Goal: Information Seeking & Learning: Learn about a topic

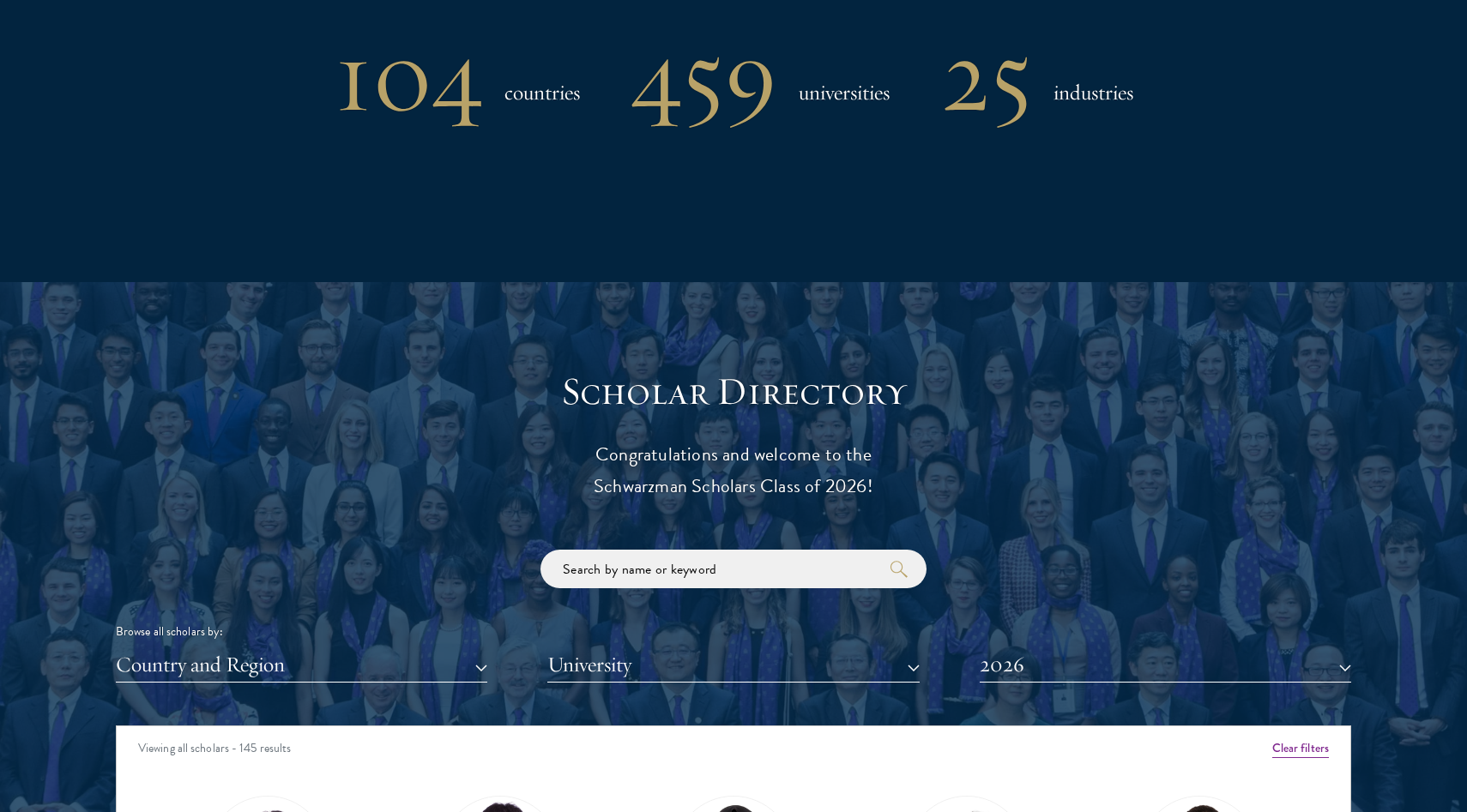
scroll to position [2016, 0]
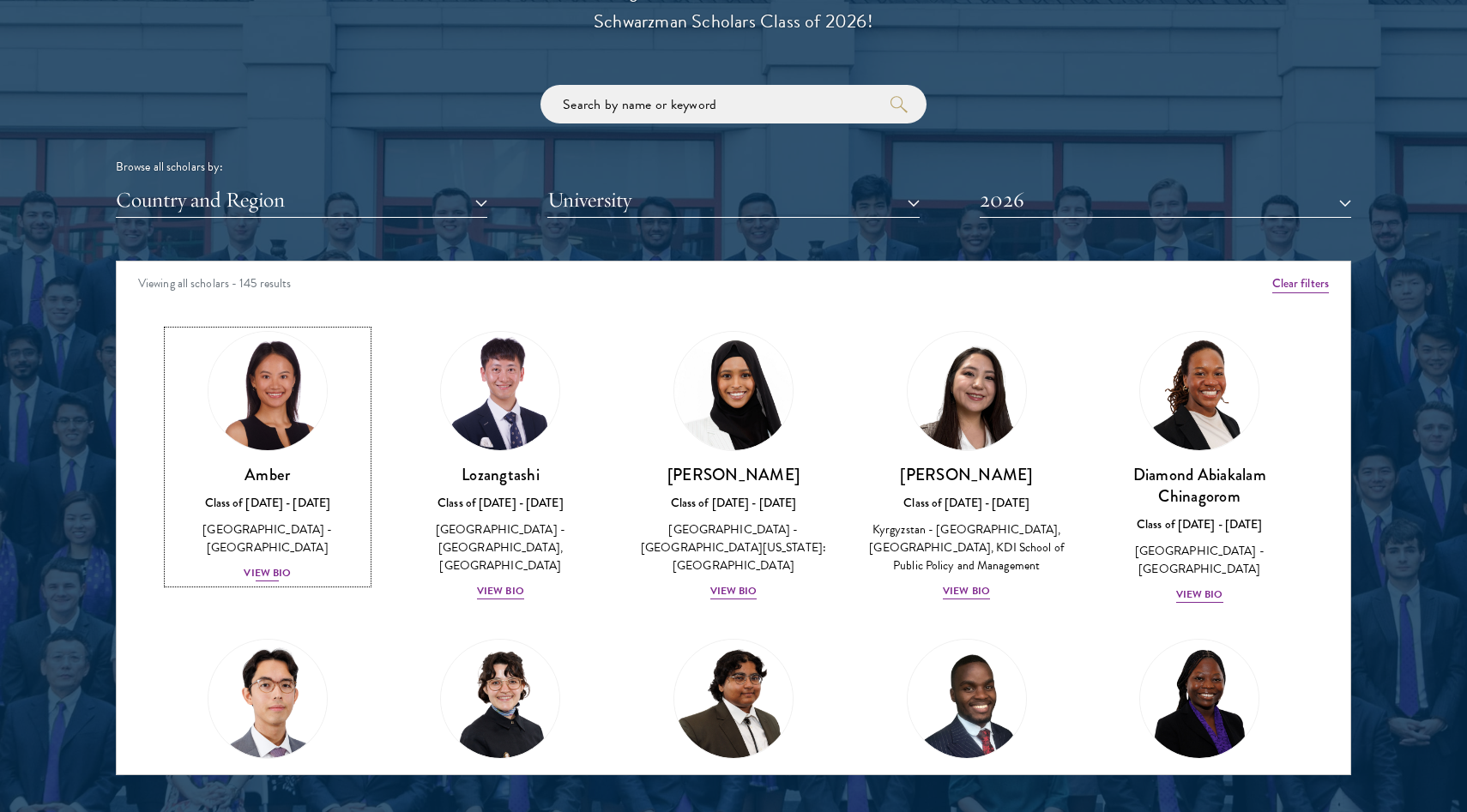
click at [232, 423] on img at bounding box center [268, 391] width 130 height 130
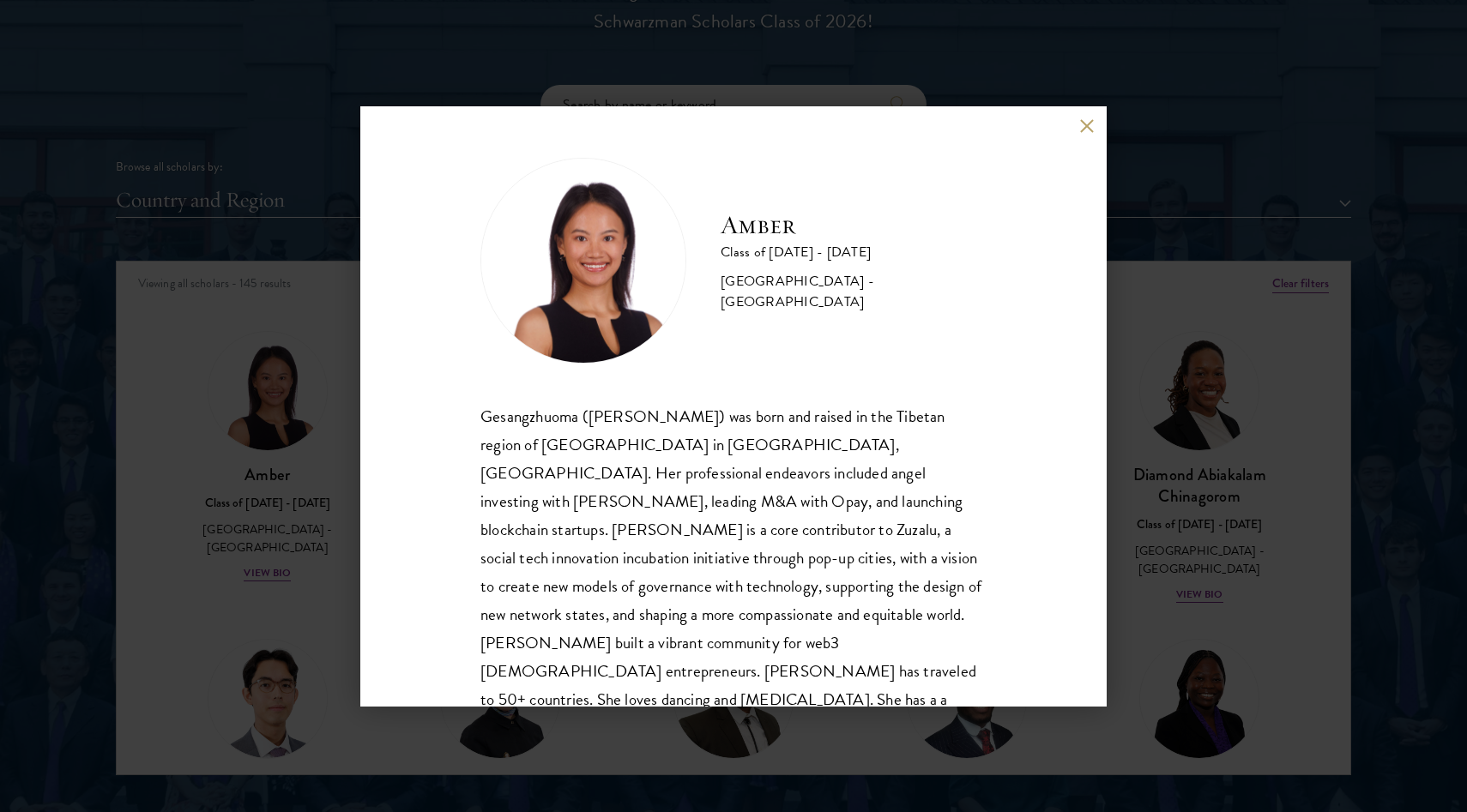
click at [234, 518] on div "Amber Class of [DATE] - [DATE] [GEOGRAPHIC_DATA] - [GEOGRAPHIC_DATA] Gesangzhuo…" at bounding box center [734, 406] width 1467 height 812
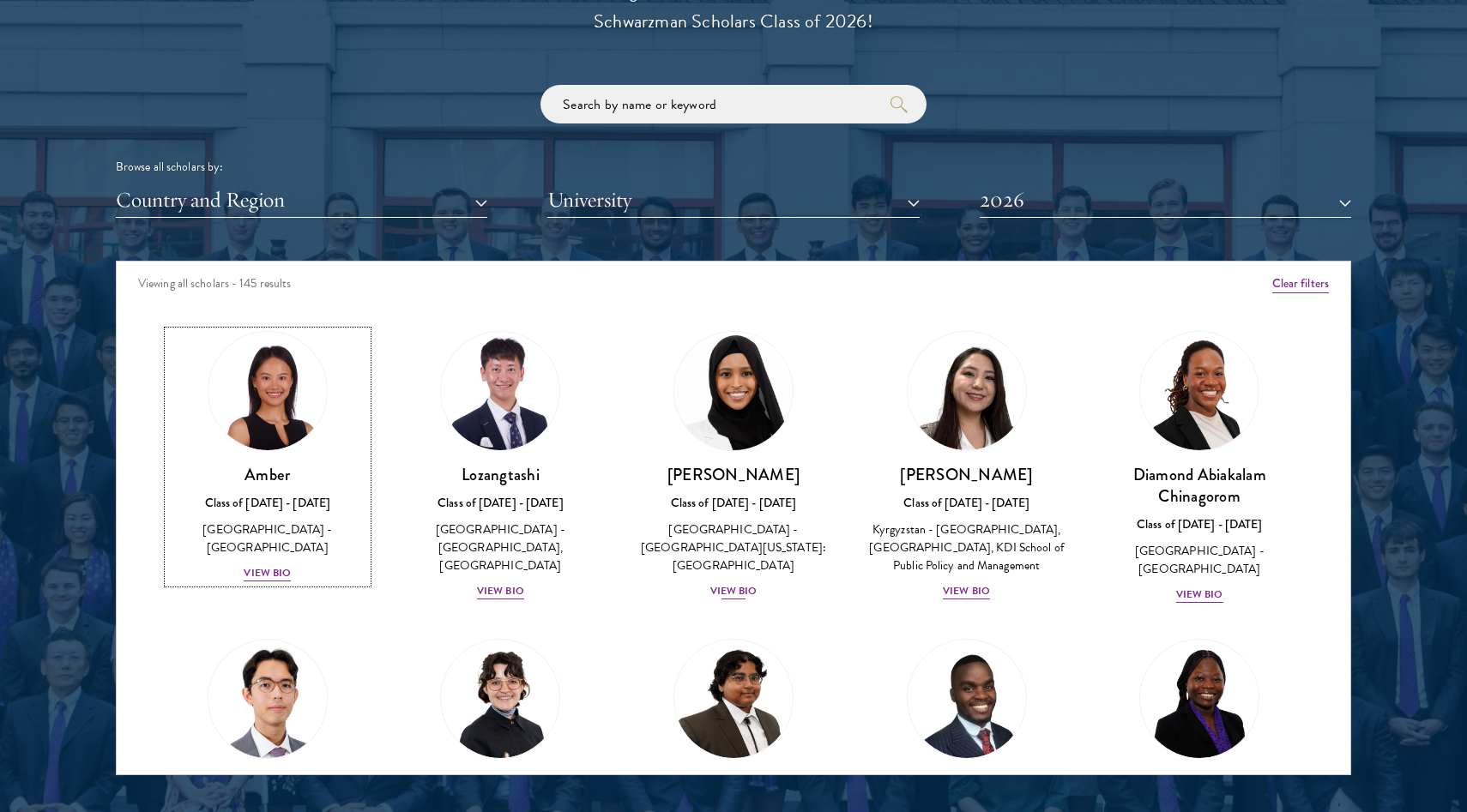
scroll to position [5, 0]
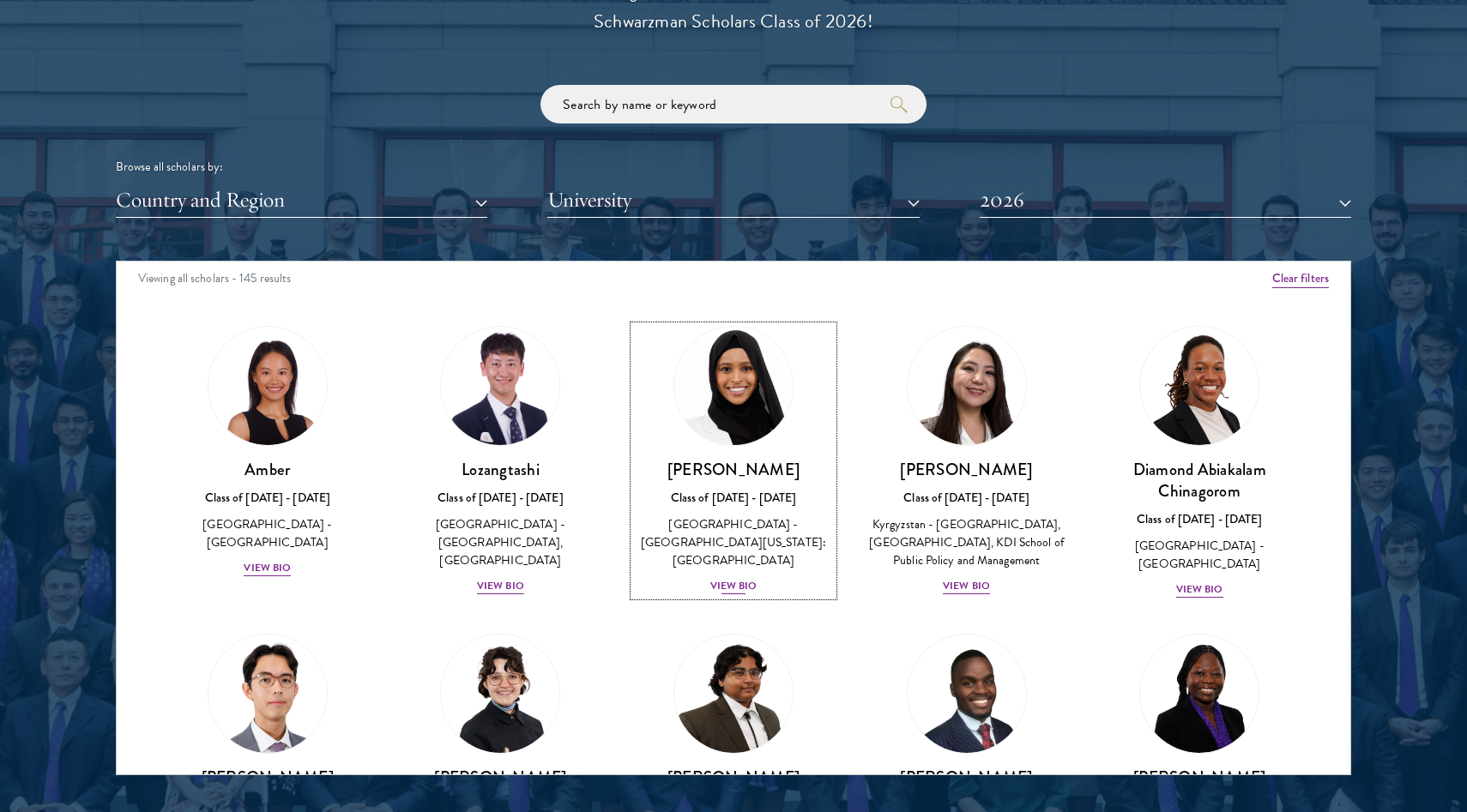
click at [737, 377] on img at bounding box center [734, 386] width 130 height 130
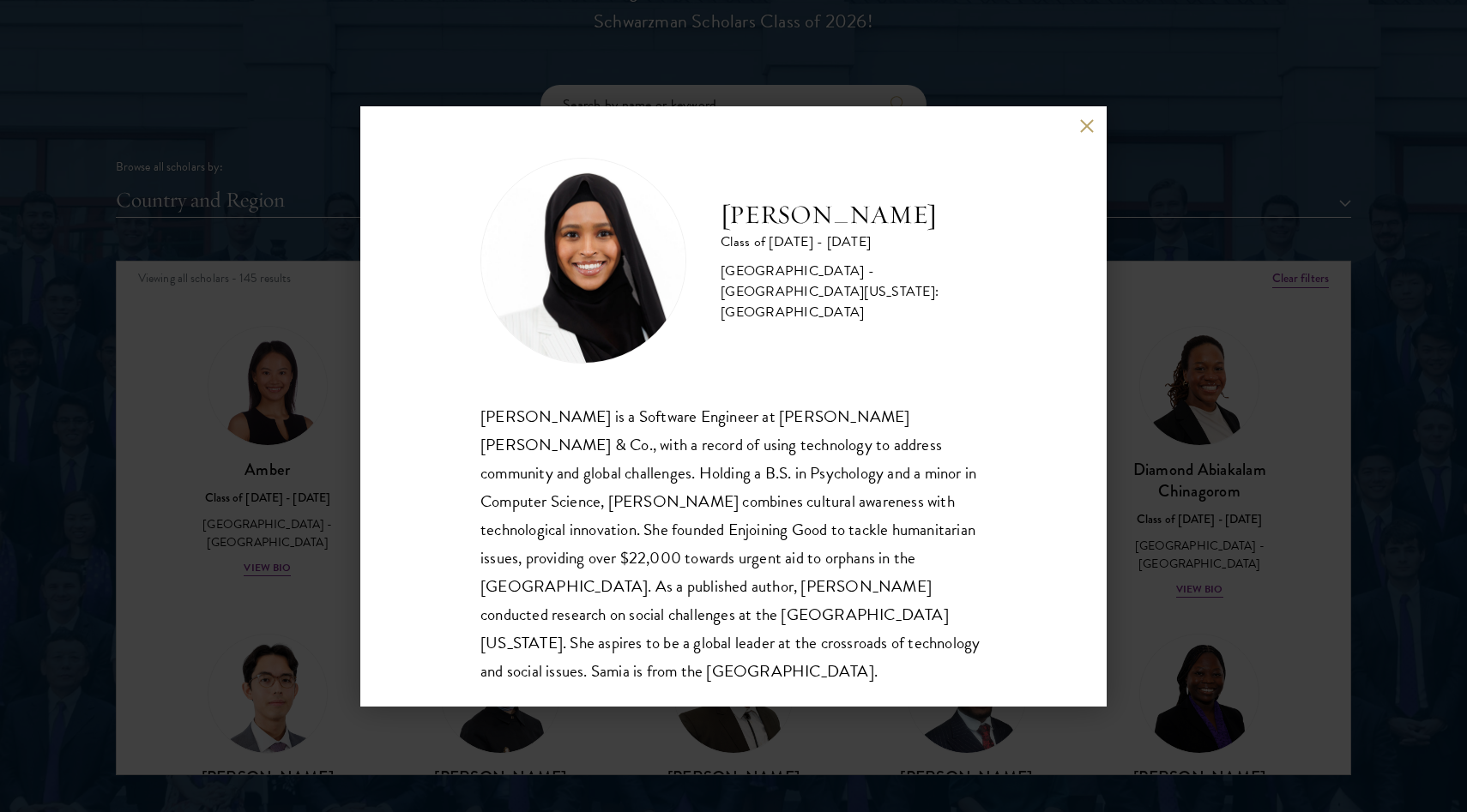
click at [1174, 556] on div "[PERSON_NAME] Class of [DATE] - [DATE] [GEOGRAPHIC_DATA] - [GEOGRAPHIC_DATA][US…" at bounding box center [734, 406] width 1467 height 812
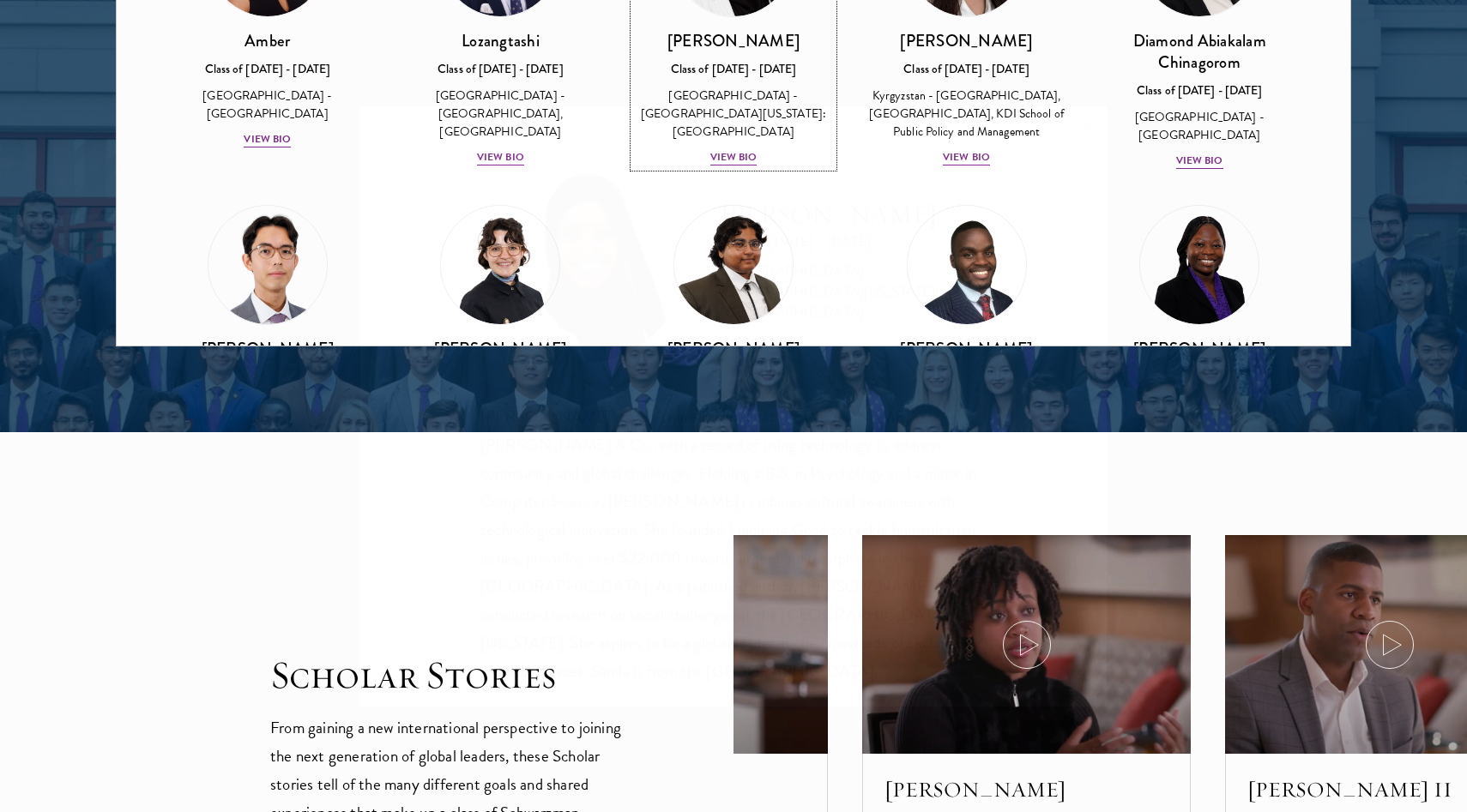
scroll to position [2612, 0]
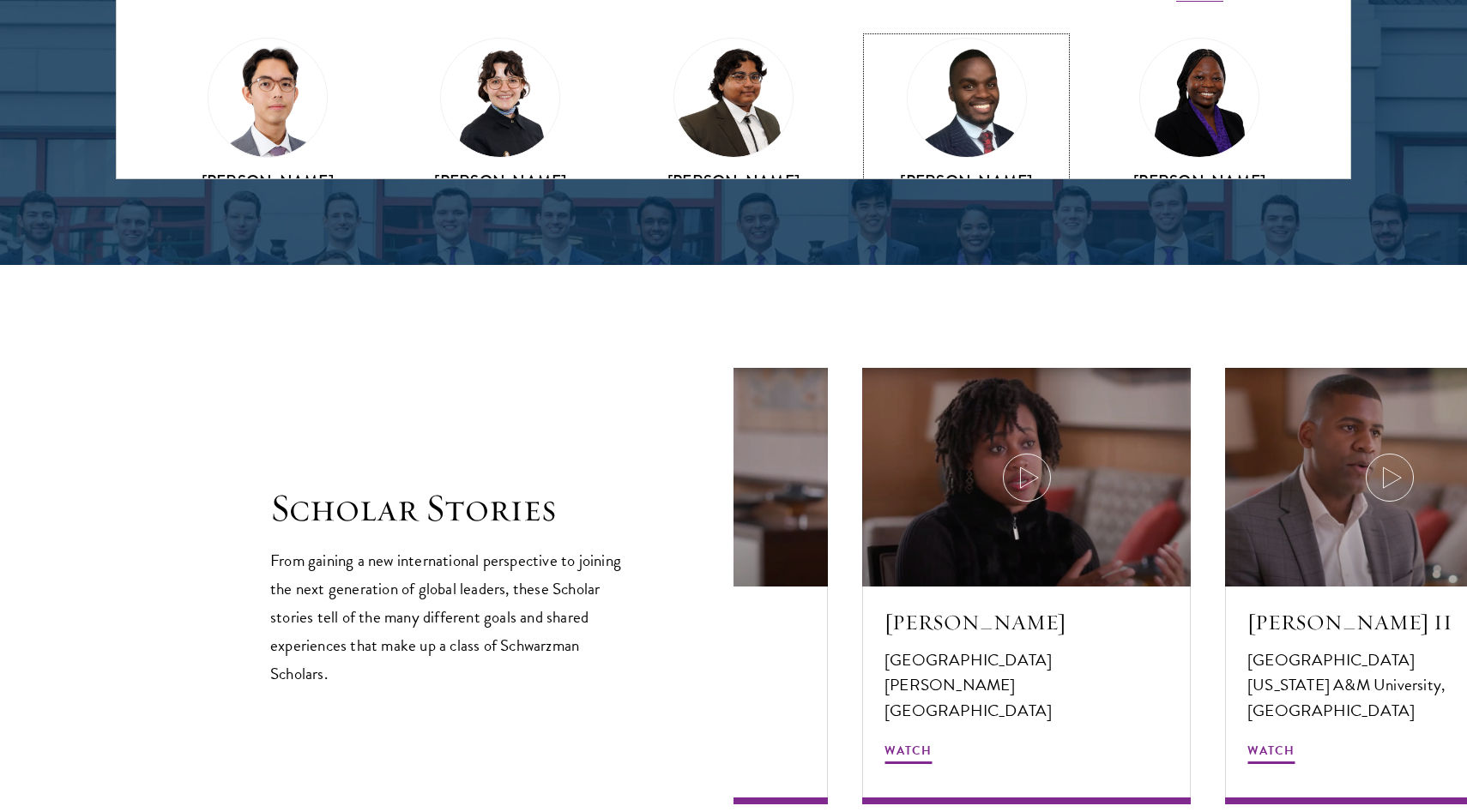
click at [967, 115] on img at bounding box center [966, 98] width 130 height 130
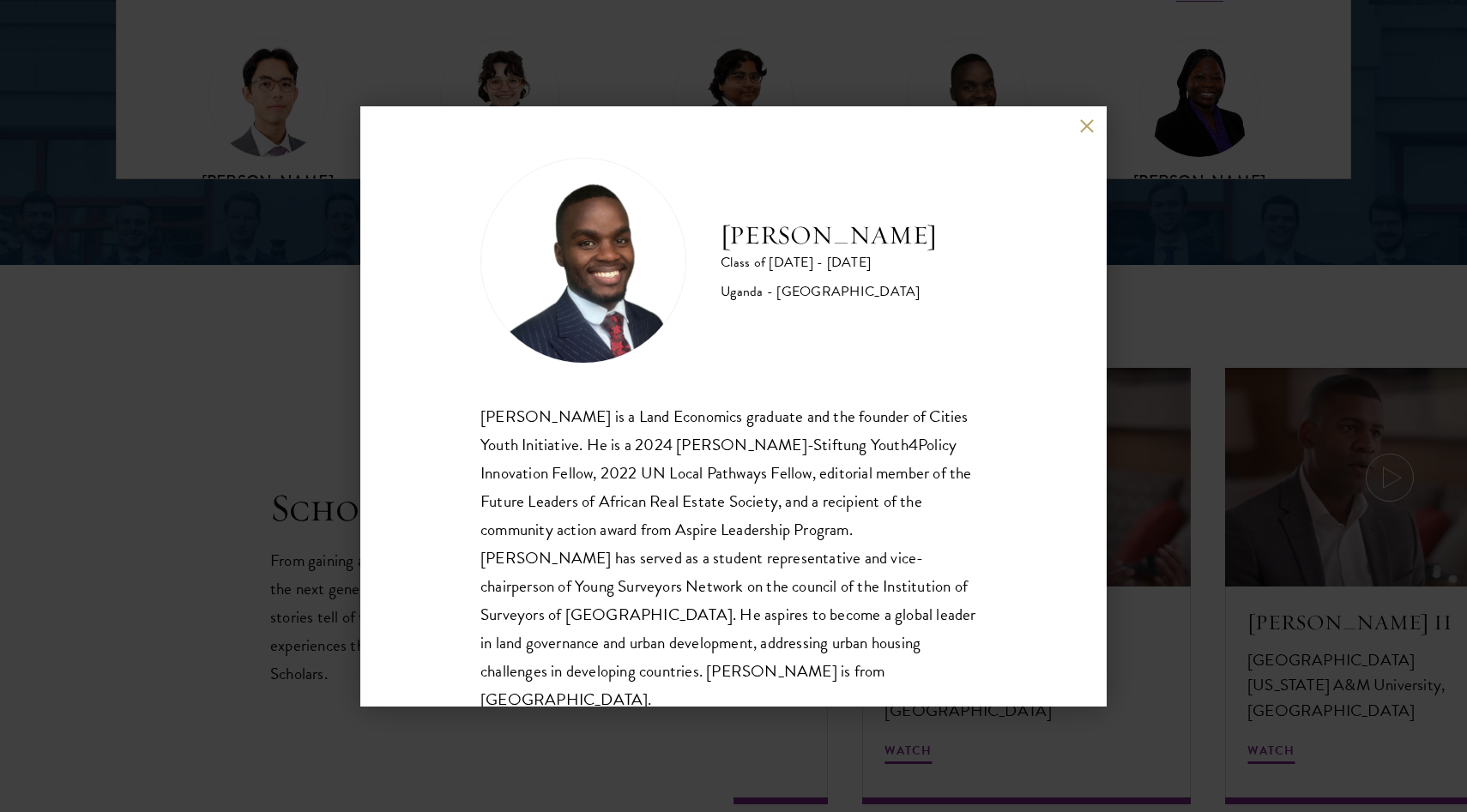
click at [1109, 128] on div "[PERSON_NAME] Class of [DATE] - [DATE] [GEOGRAPHIC_DATA] - [GEOGRAPHIC_DATA] [G…" at bounding box center [734, 406] width 1467 height 812
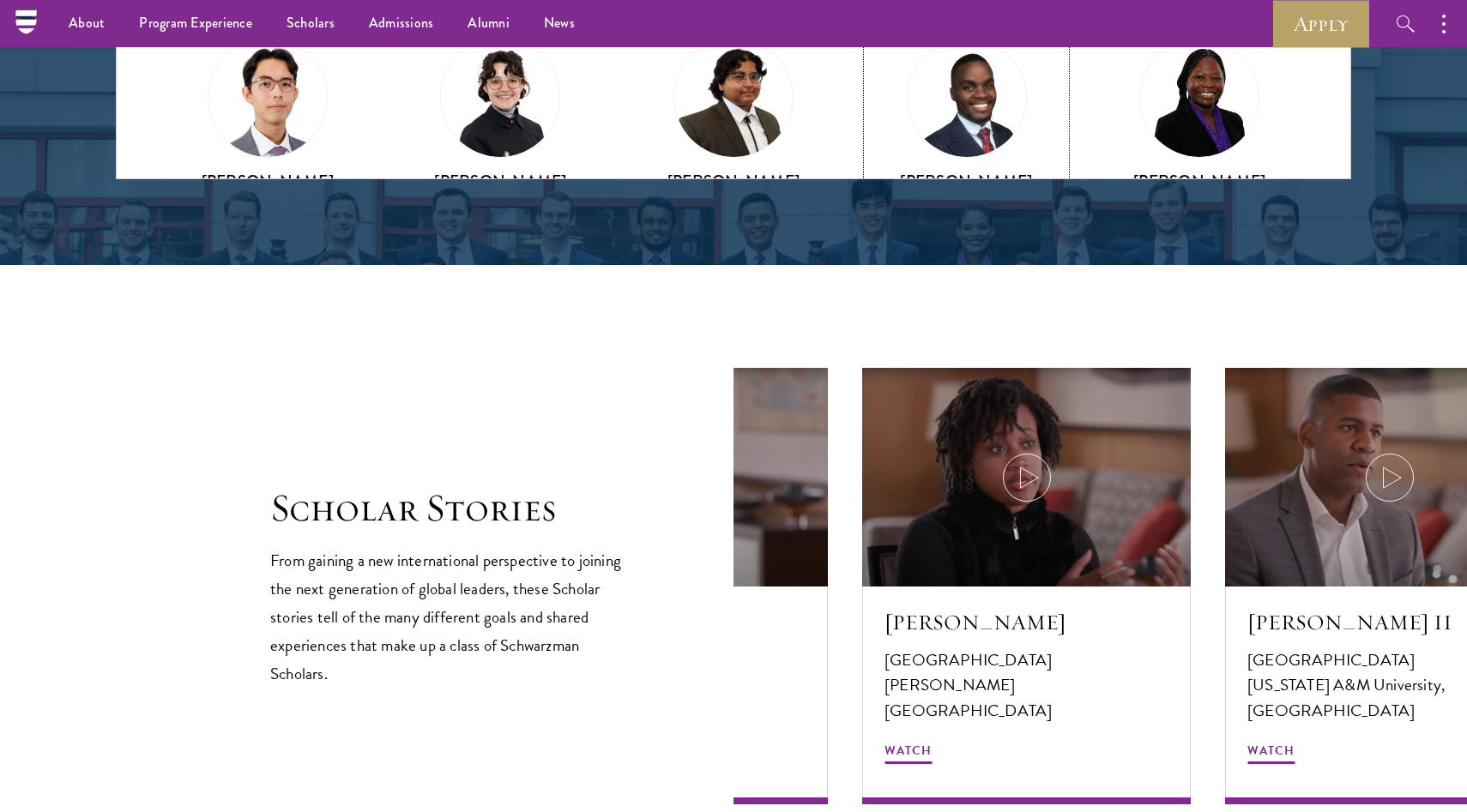
scroll to position [113, 0]
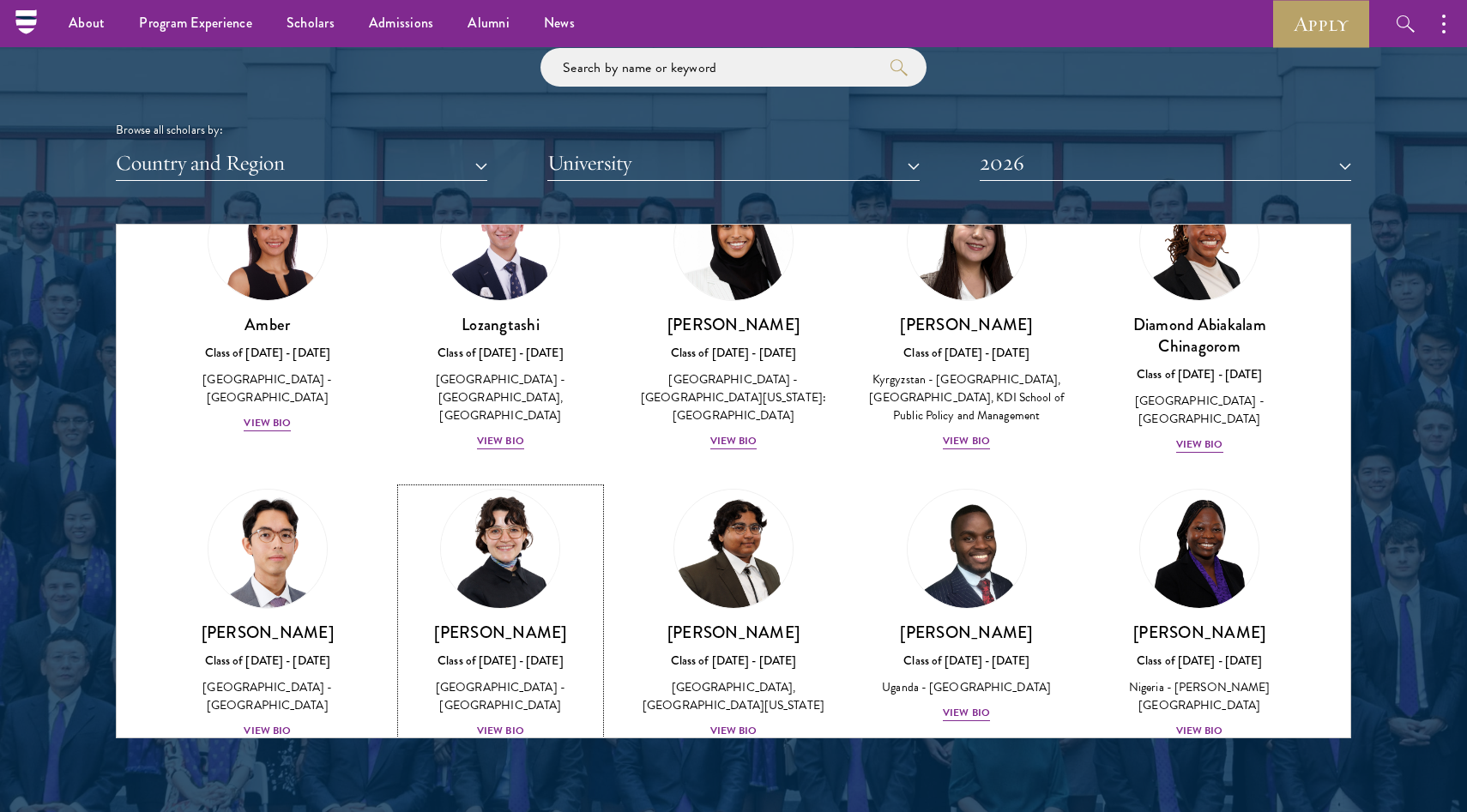
click at [493, 643] on h3 "[PERSON_NAME]" at bounding box center [501, 633] width 199 height 21
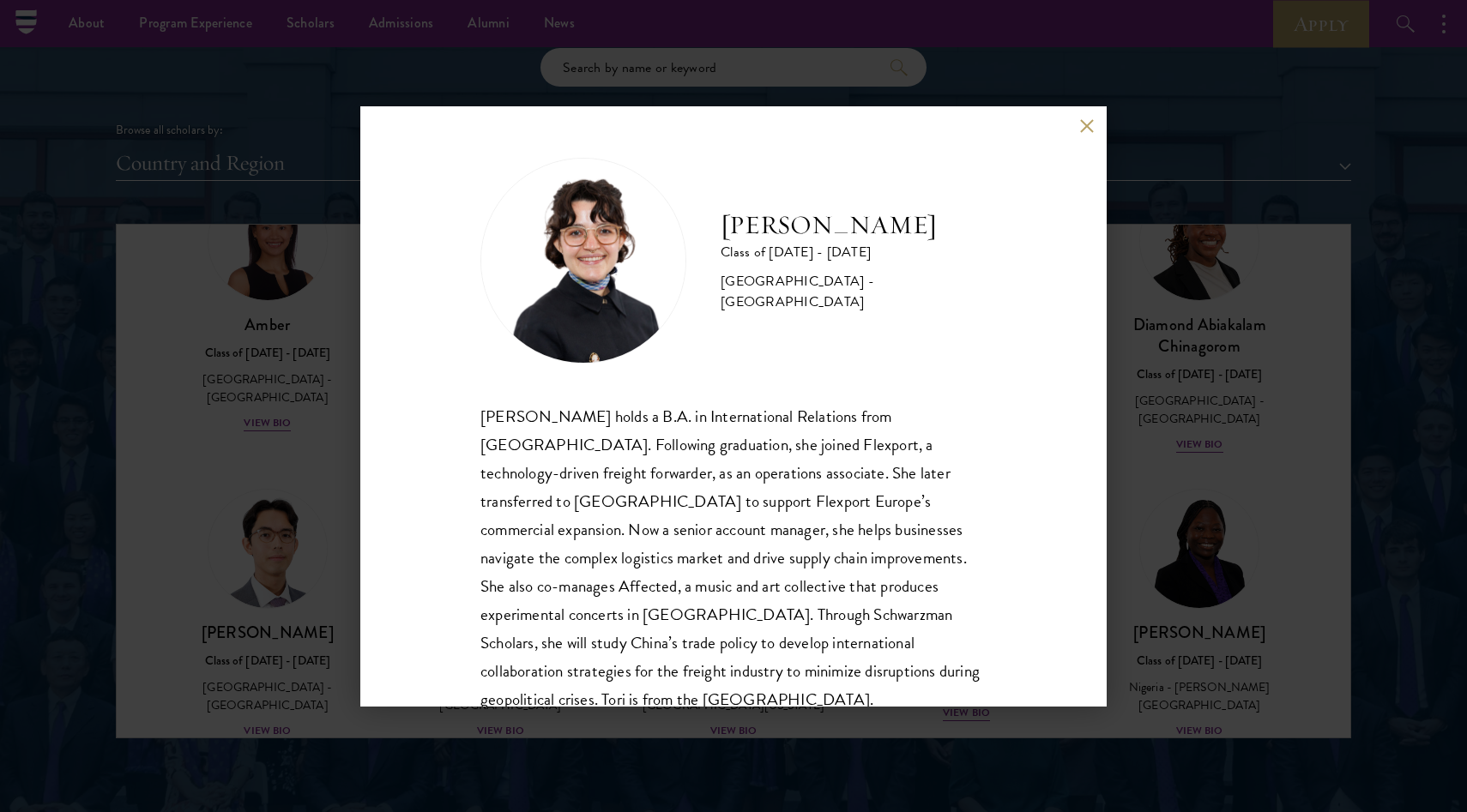
click at [280, 518] on div "[PERSON_NAME] Class of [DATE] - [DATE] [GEOGRAPHIC_DATA] - [GEOGRAPHIC_DATA] [P…" at bounding box center [734, 406] width 1467 height 812
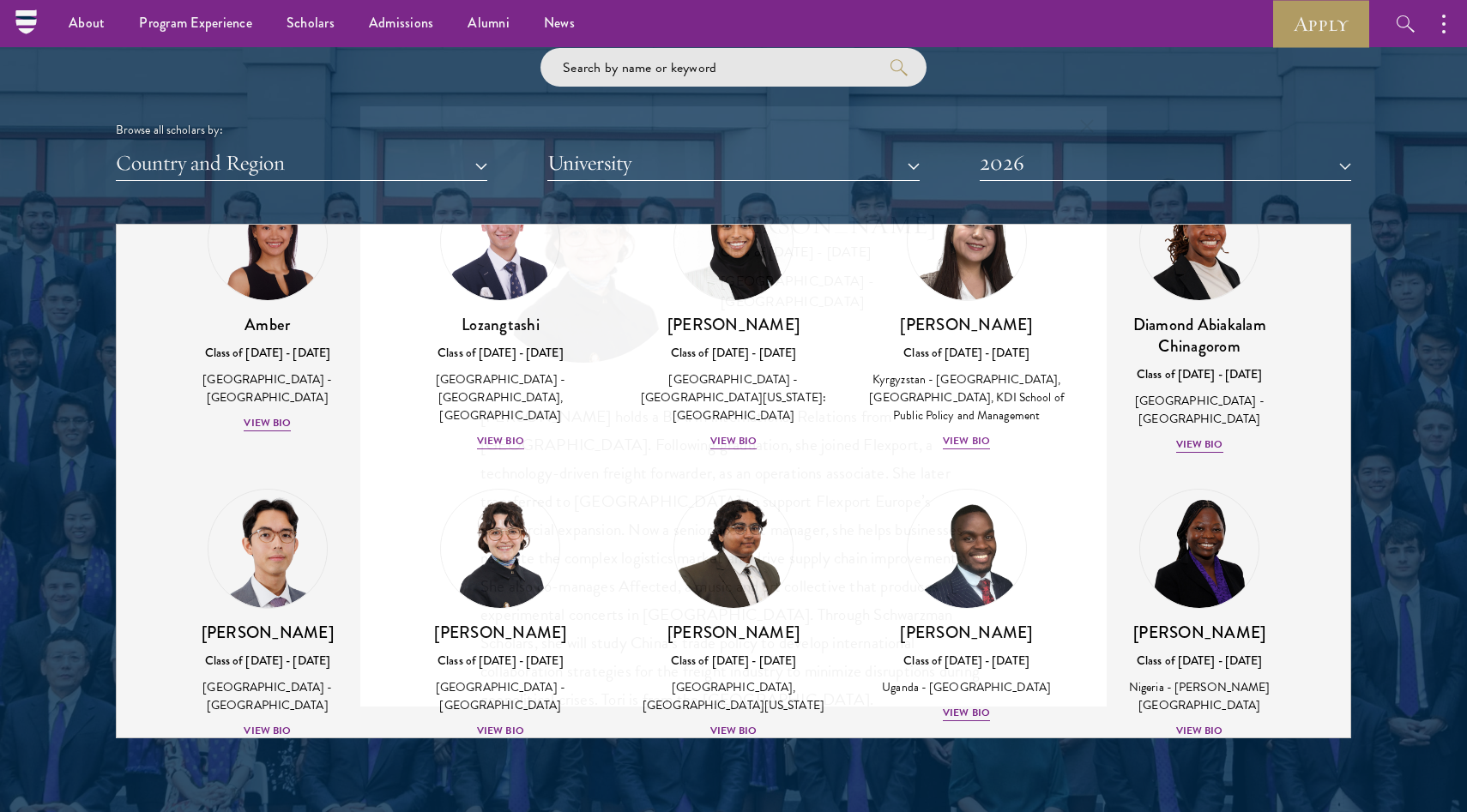
click at [280, 571] on div "[PERSON_NAME] Class of [DATE] - [DATE] [GEOGRAPHIC_DATA] - [GEOGRAPHIC_DATA] [P…" at bounding box center [734, 406] width 1467 height 812
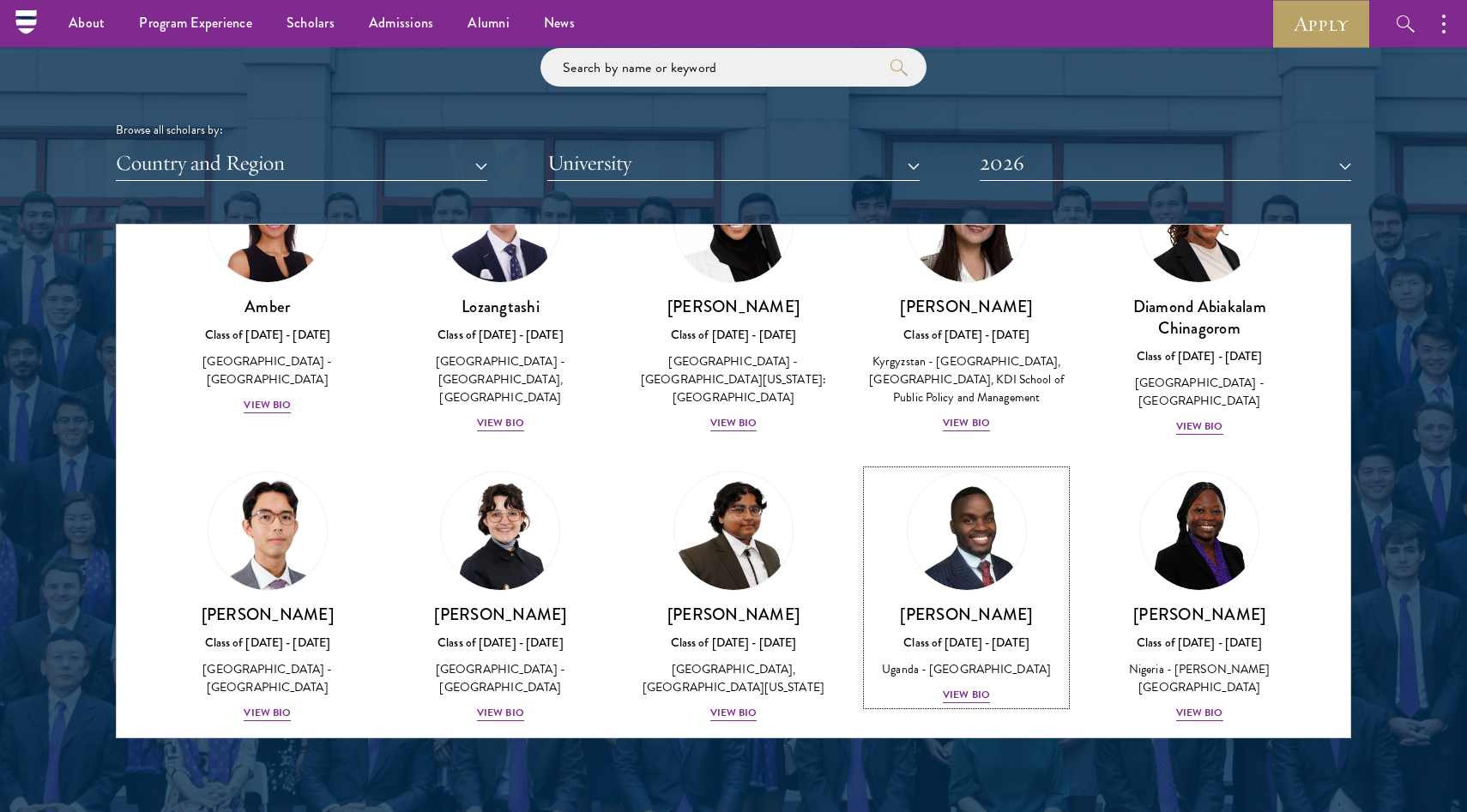
scroll to position [131, 0]
click at [280, 571] on img at bounding box center [267, 530] width 118 height 118
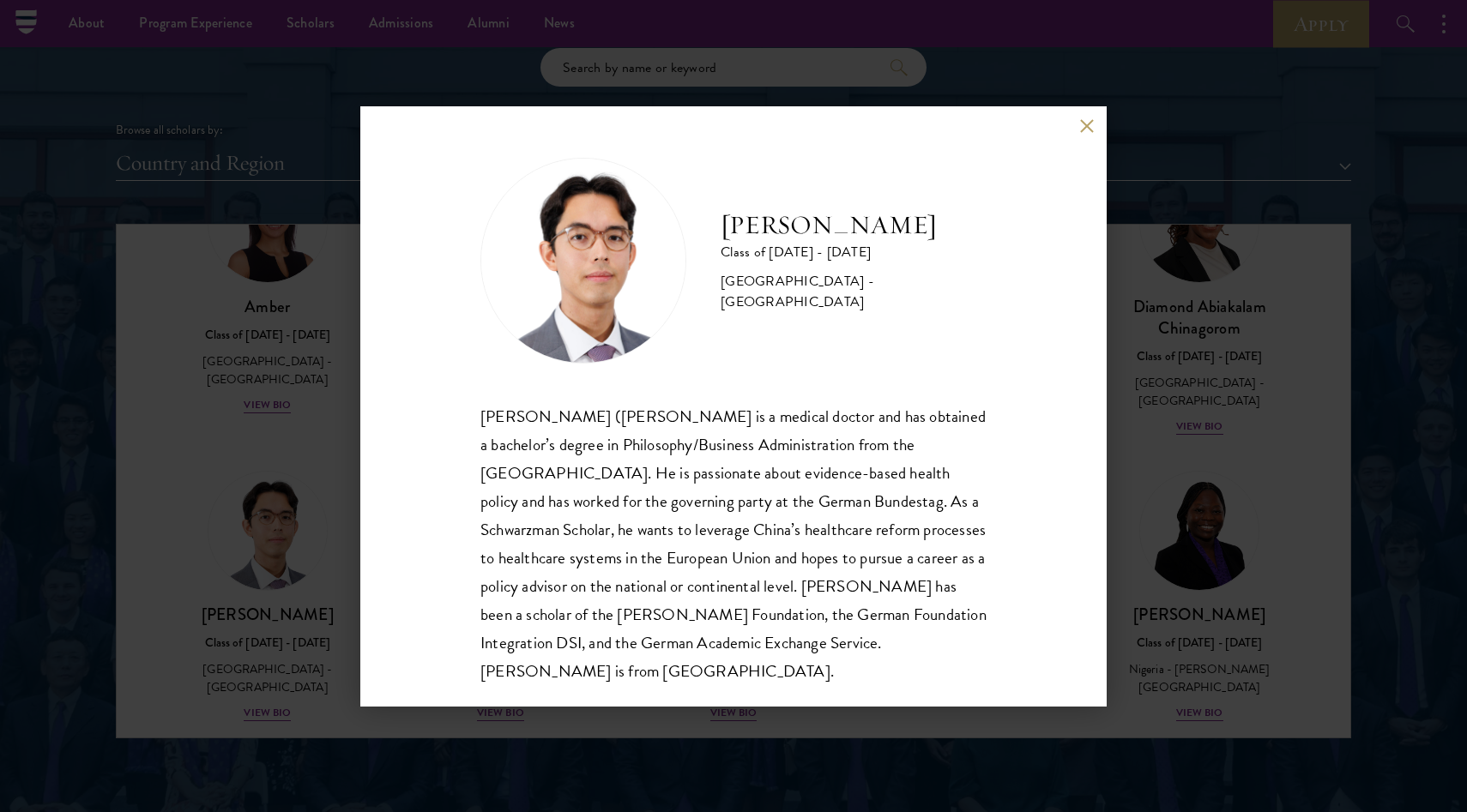
click at [277, 495] on div "[PERSON_NAME] Class of [DATE] - [DATE] [GEOGRAPHIC_DATA] - [GEOGRAPHIC_DATA] [P…" at bounding box center [734, 406] width 1467 height 812
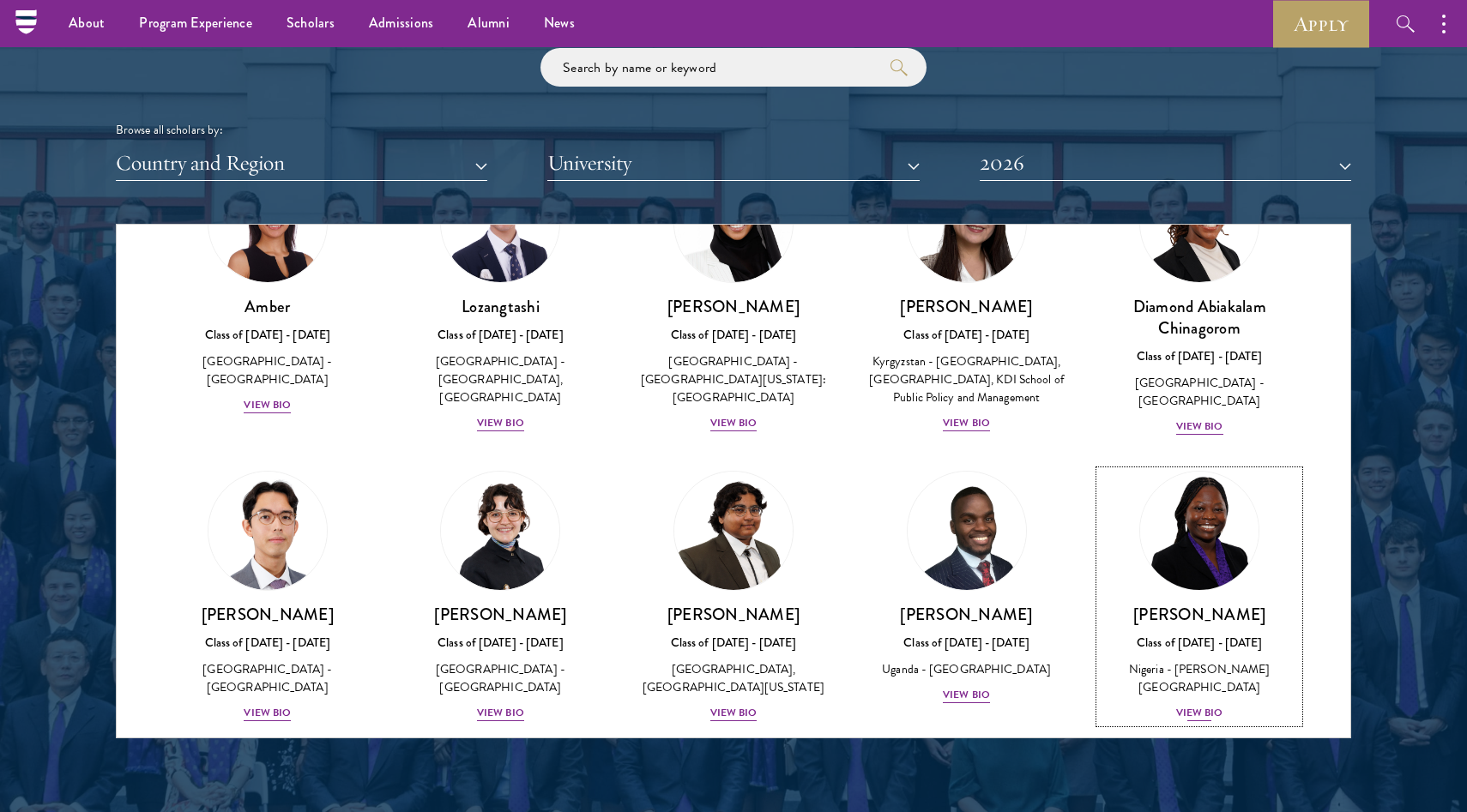
click at [1235, 566] on img at bounding box center [1199, 531] width 130 height 130
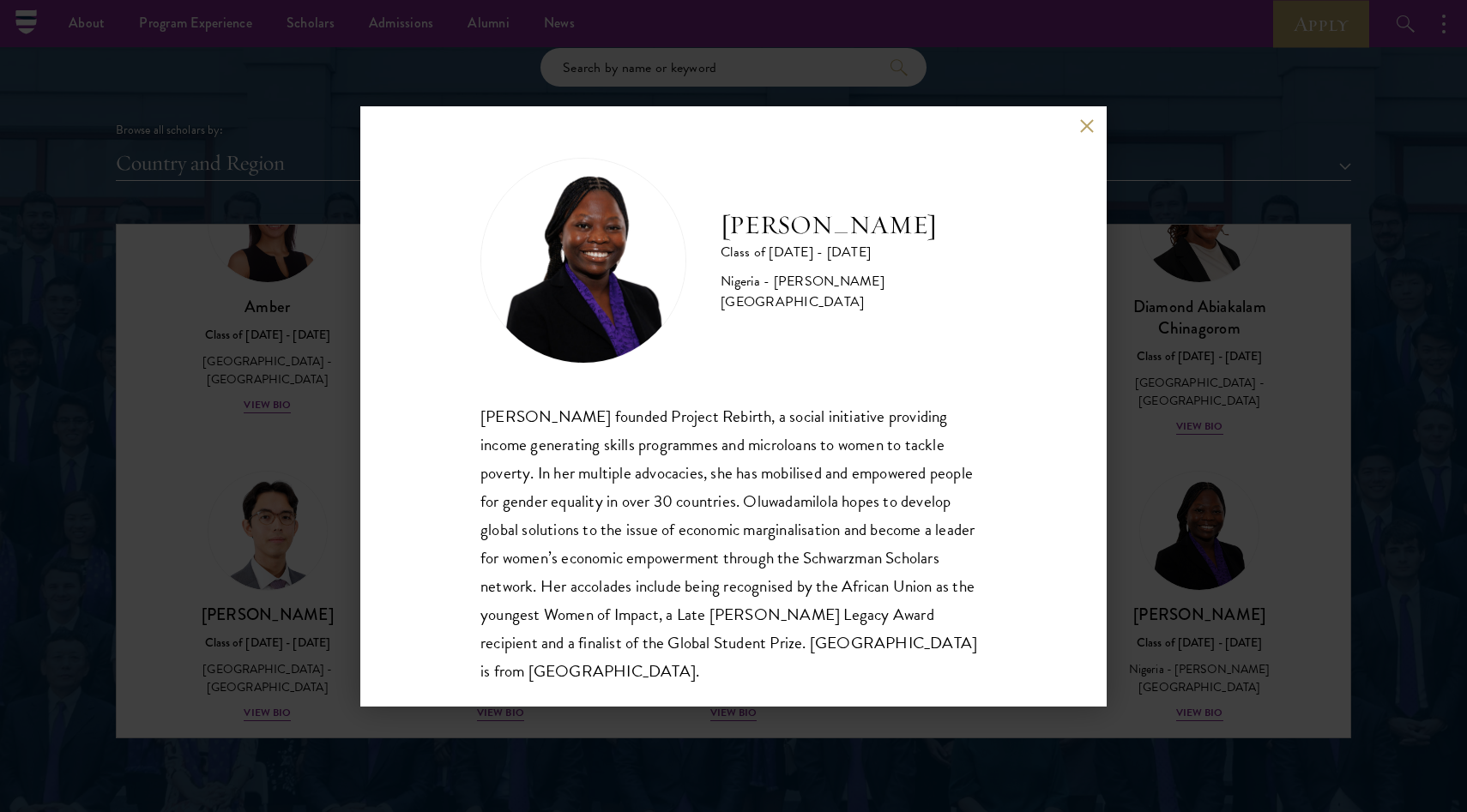
click at [1288, 494] on div "[PERSON_NAME] Class of [DATE] - [DATE] [GEOGRAPHIC_DATA] - [PERSON_NAME][GEOGRA…" at bounding box center [734, 406] width 1467 height 812
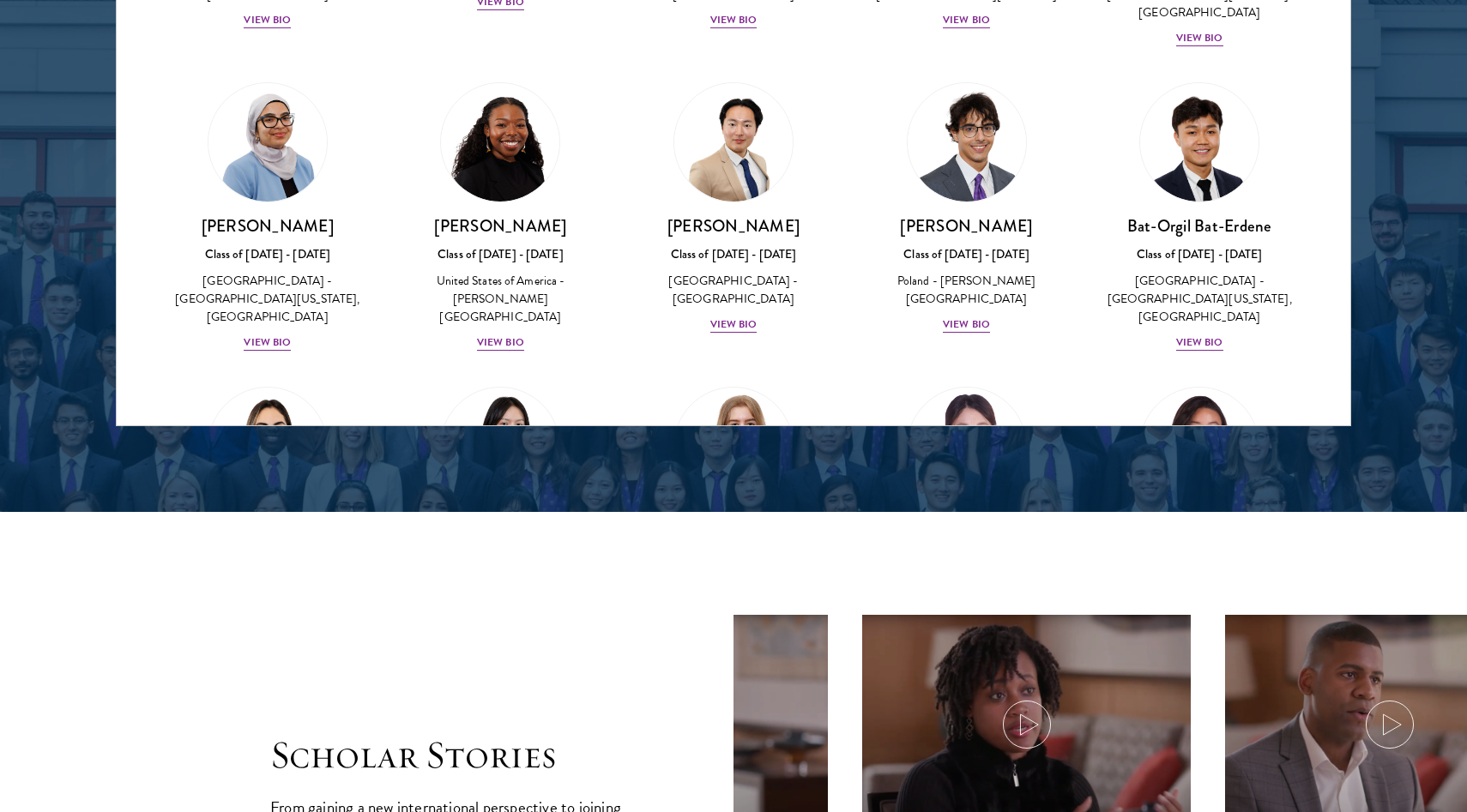
scroll to position [933, 0]
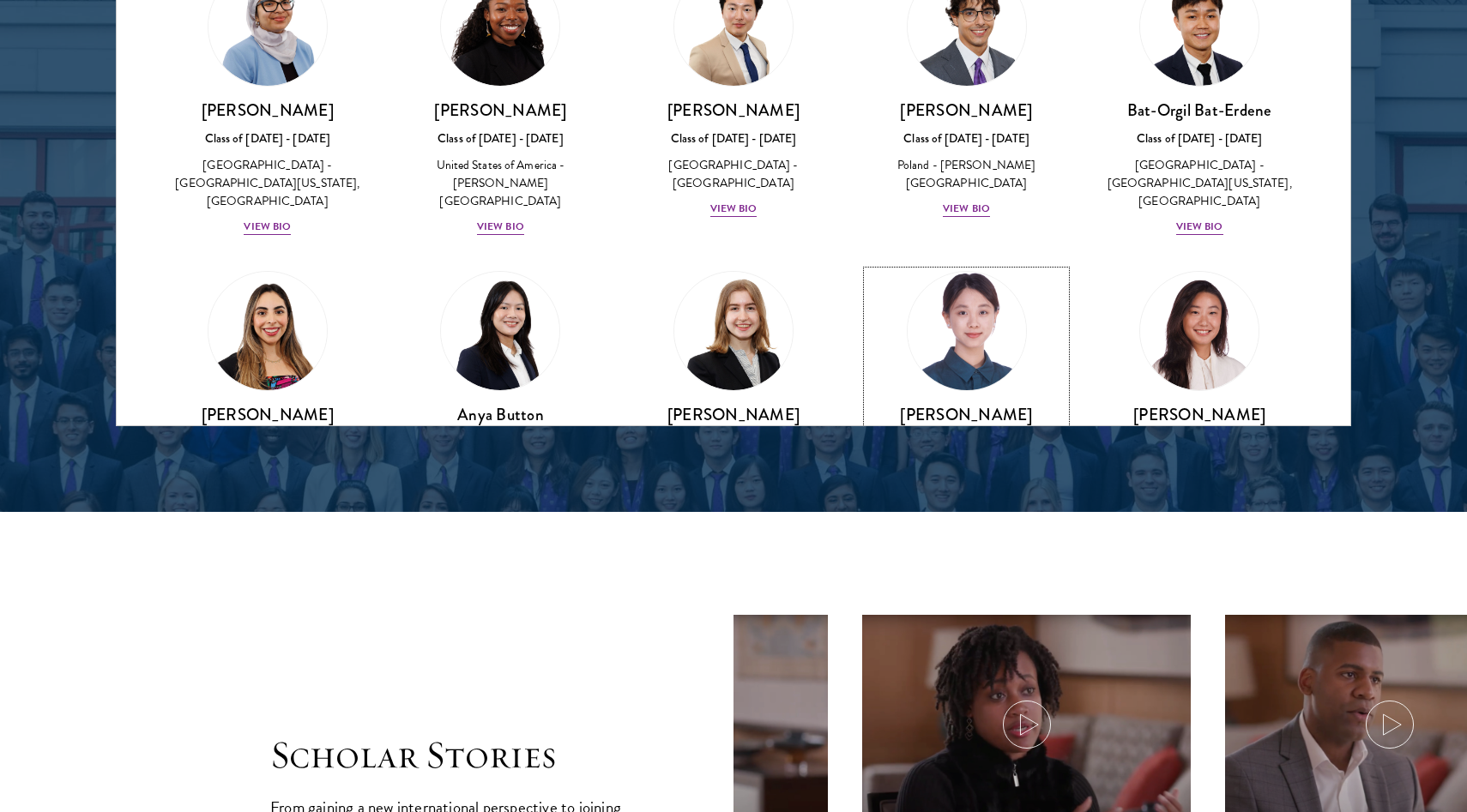
click at [949, 359] on img at bounding box center [966, 331] width 130 height 130
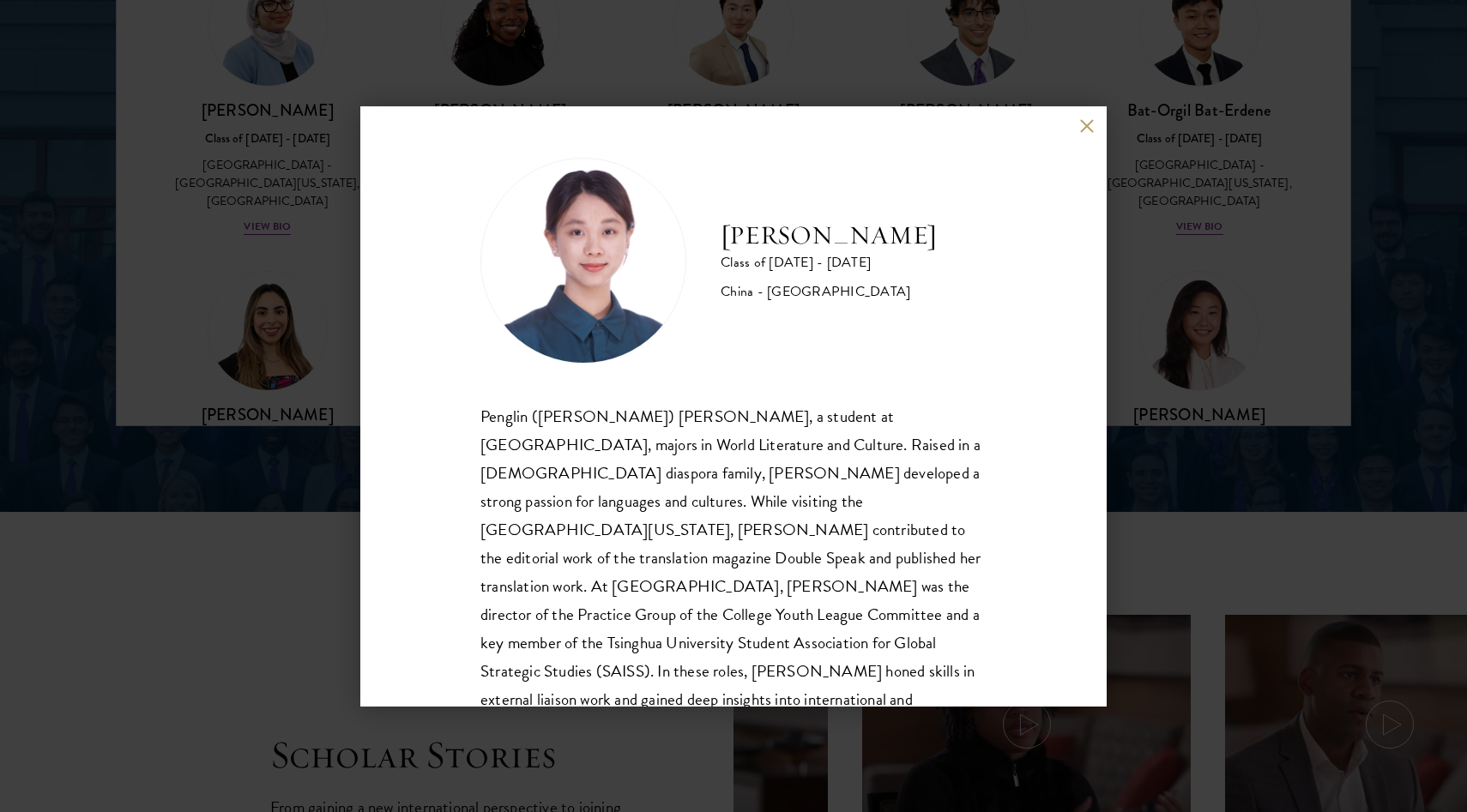
drag, startPoint x: 611, startPoint y: 24, endPoint x: 624, endPoint y: 67, distance: 44.9
click at [624, 67] on div "[PERSON_NAME] Class of [DATE] - [DATE] [GEOGRAPHIC_DATA] - [GEOGRAPHIC_DATA] Pe…" at bounding box center [734, 406] width 1467 height 812
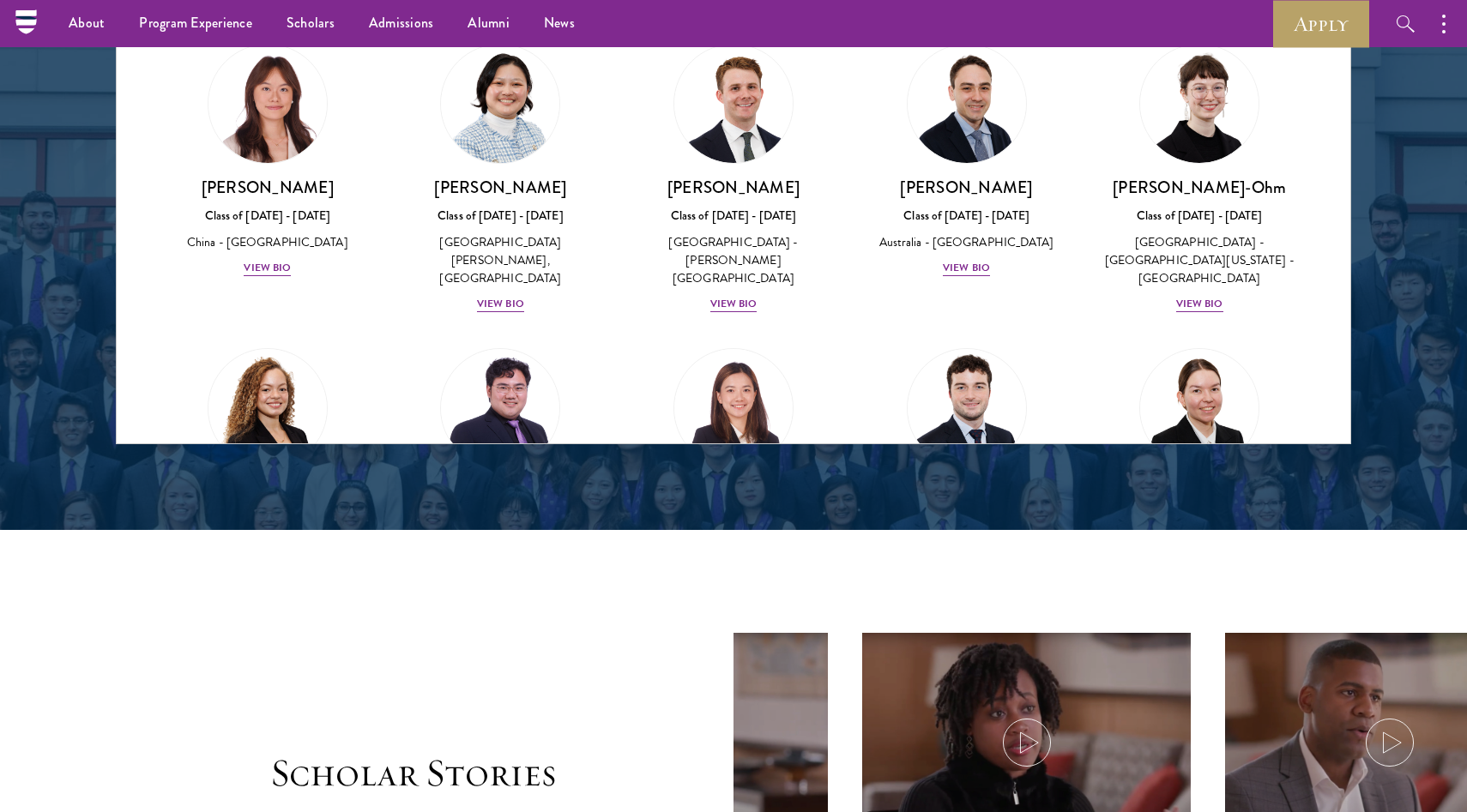
scroll to position [1902, 0]
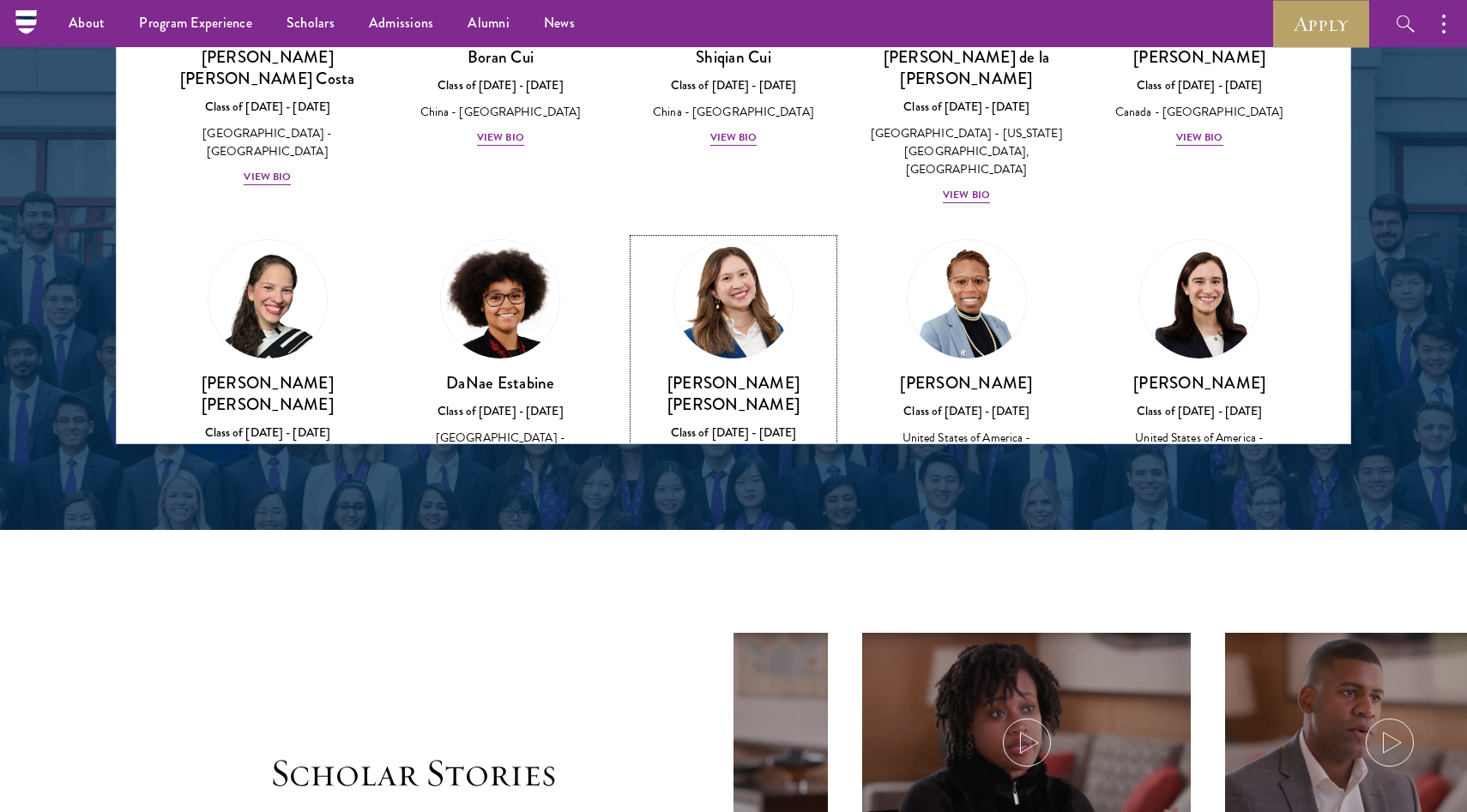
click at [724, 234] on img at bounding box center [734, 299] width 130 height 130
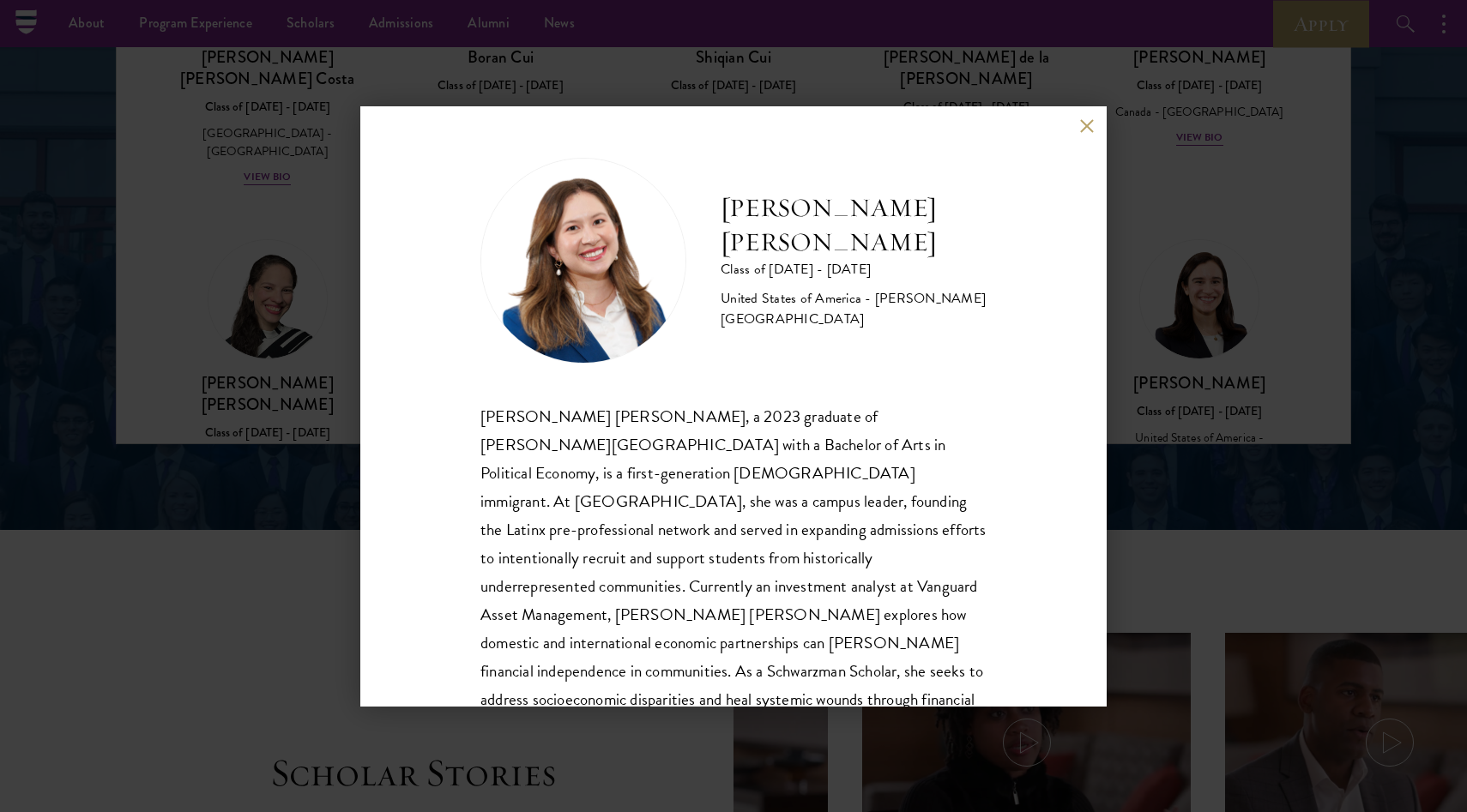
click at [316, 256] on div "[PERSON_NAME] [PERSON_NAME] Class of [DATE] - [DATE] [GEOGRAPHIC_DATA] - [PERSO…" at bounding box center [734, 406] width 1467 height 812
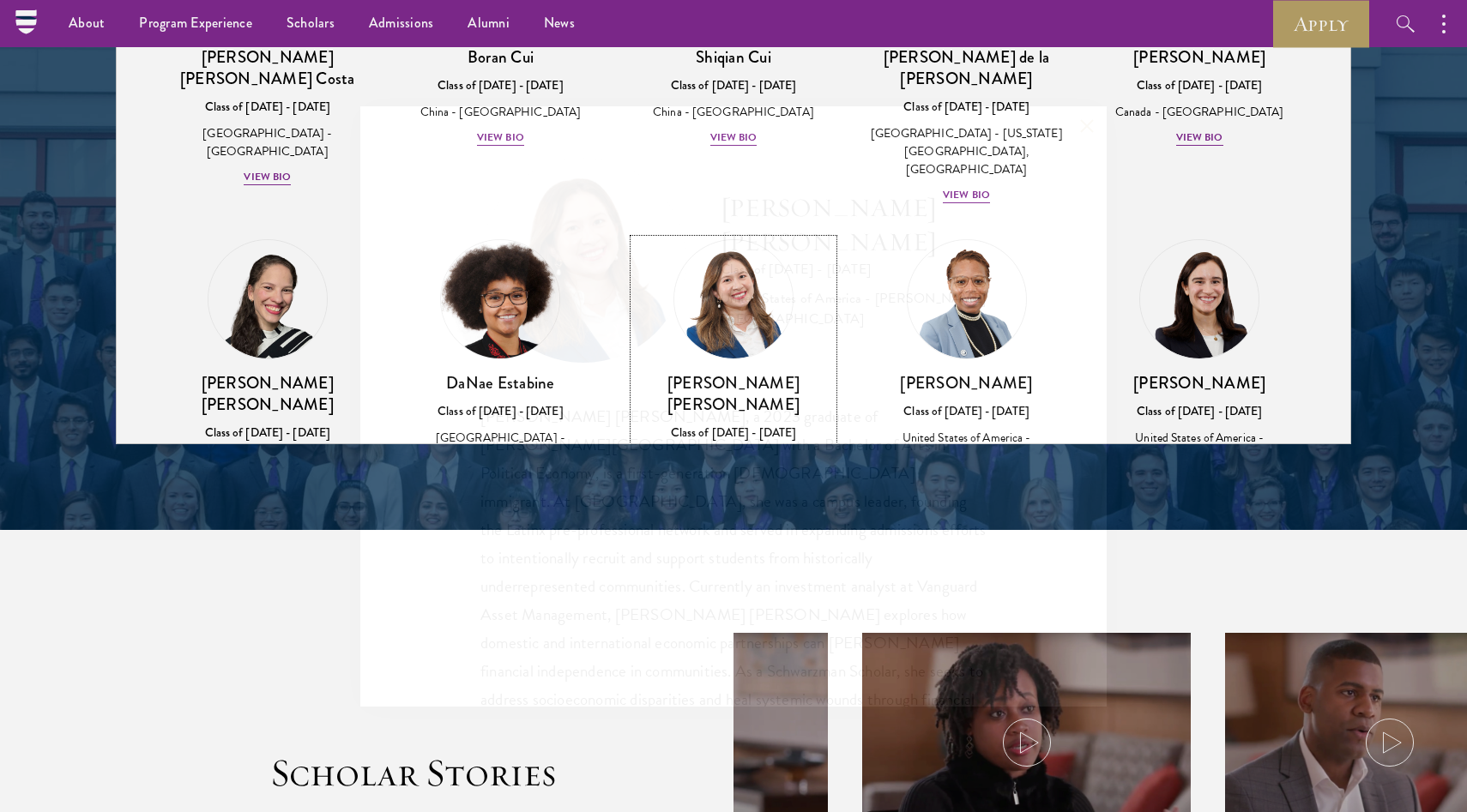
scroll to position [2002, 0]
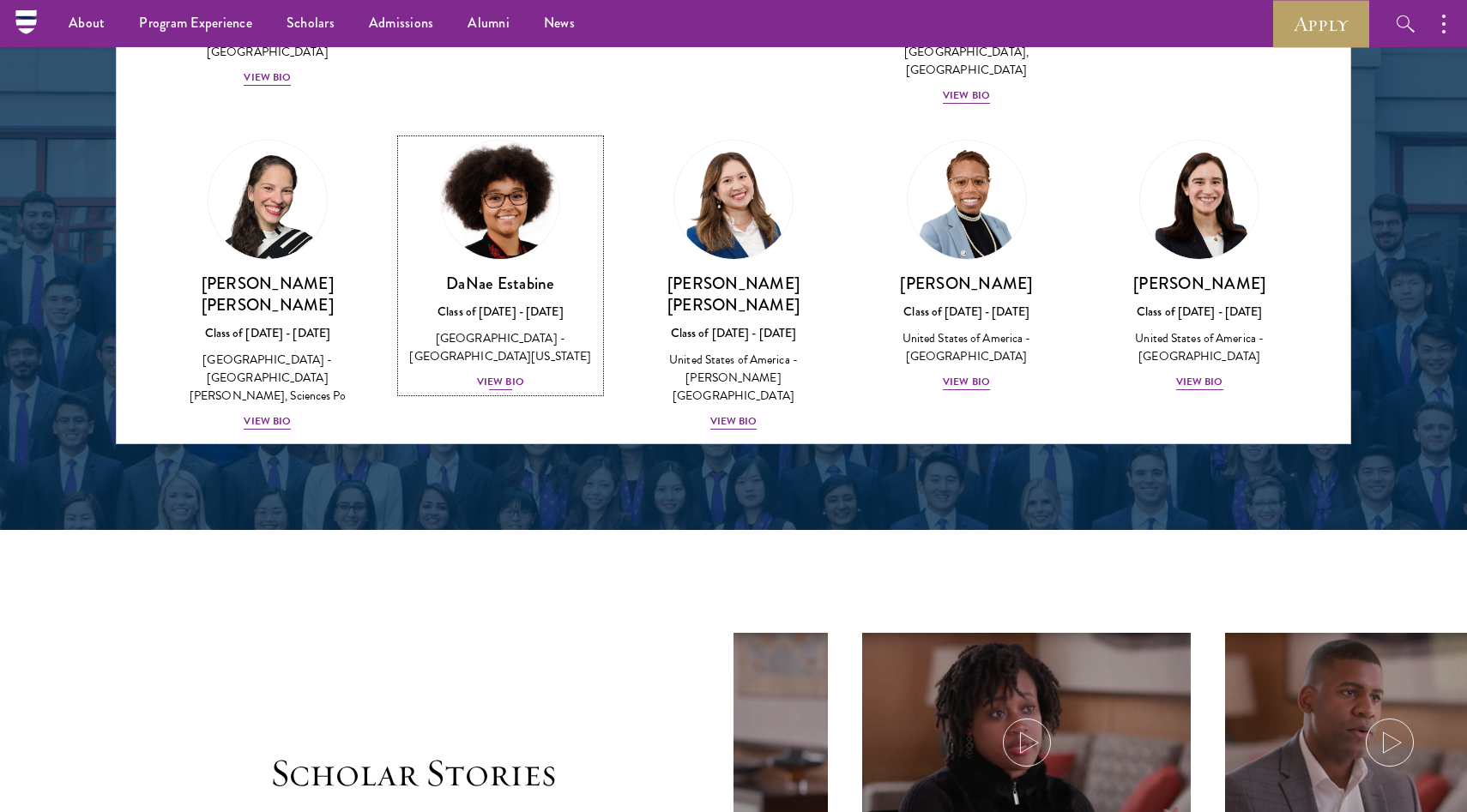
click at [480, 273] on div "[PERSON_NAME] Class of [DATE] - [DATE] [GEOGRAPHIC_DATA] - [GEOGRAPHIC_DATA][US…" at bounding box center [501, 333] width 199 height 119
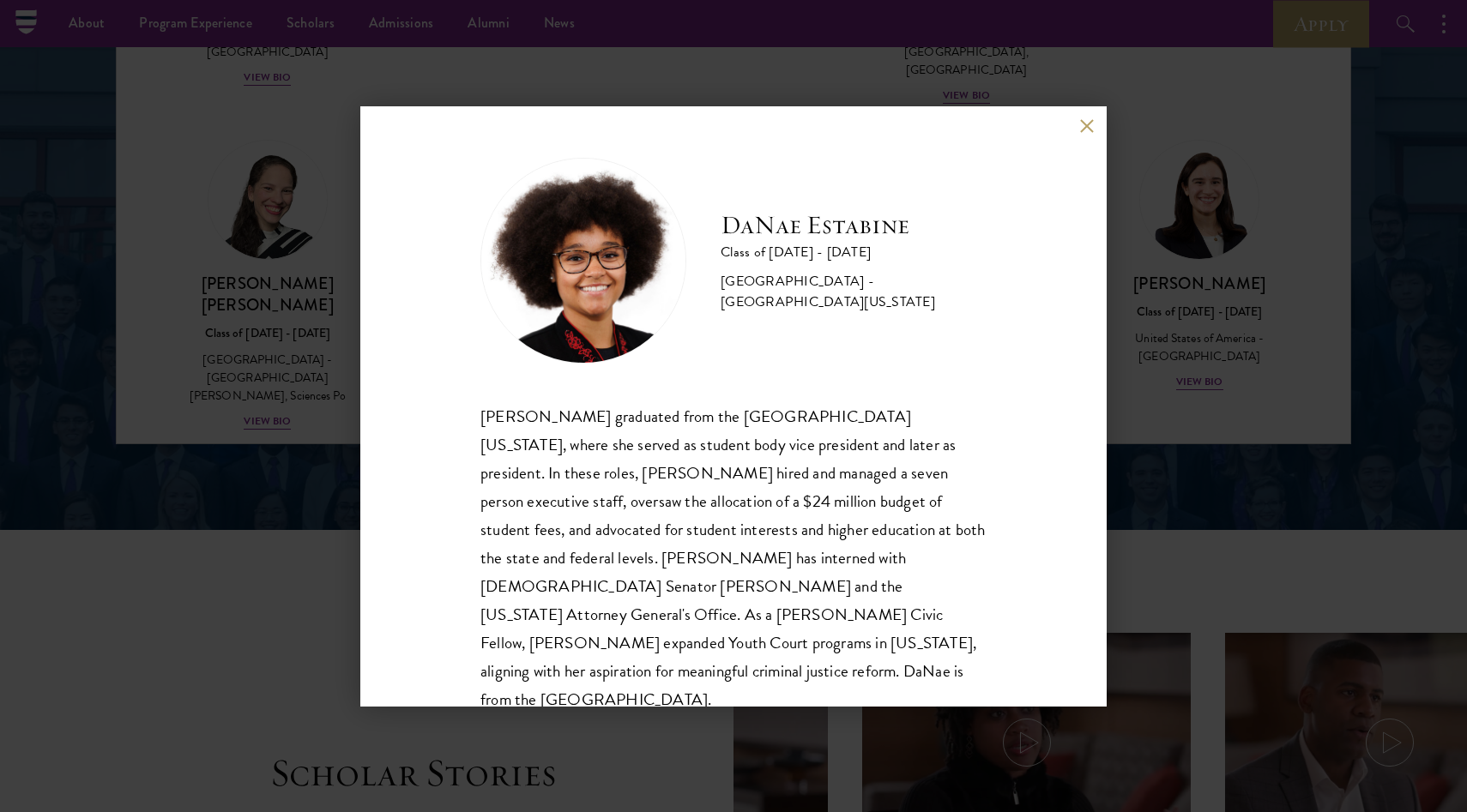
click at [291, 122] on div "[PERSON_NAME] Class of [DATE] - [DATE] [GEOGRAPHIC_DATA] - [GEOGRAPHIC_DATA][US…" at bounding box center [734, 406] width 1467 height 812
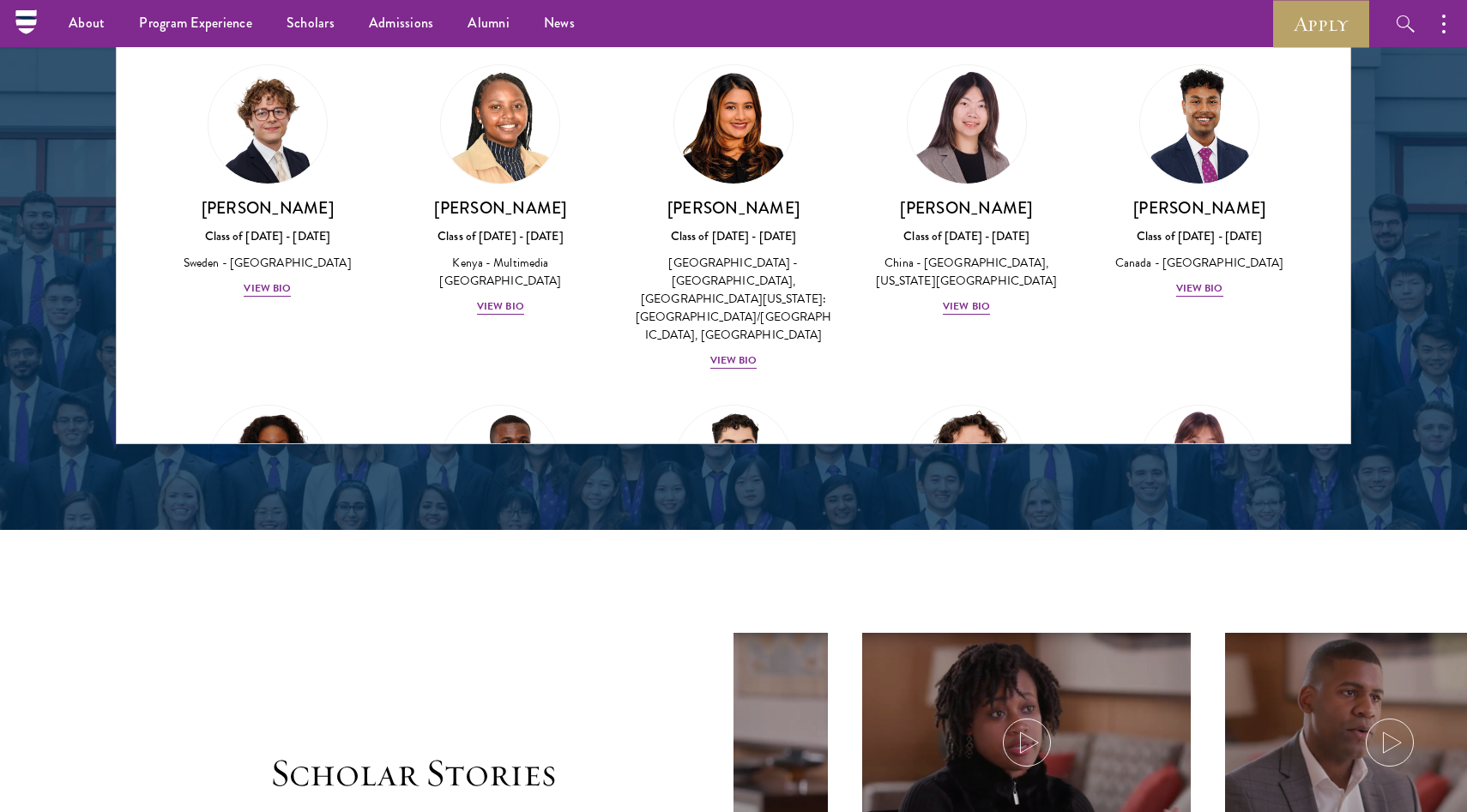
scroll to position [2491, 0]
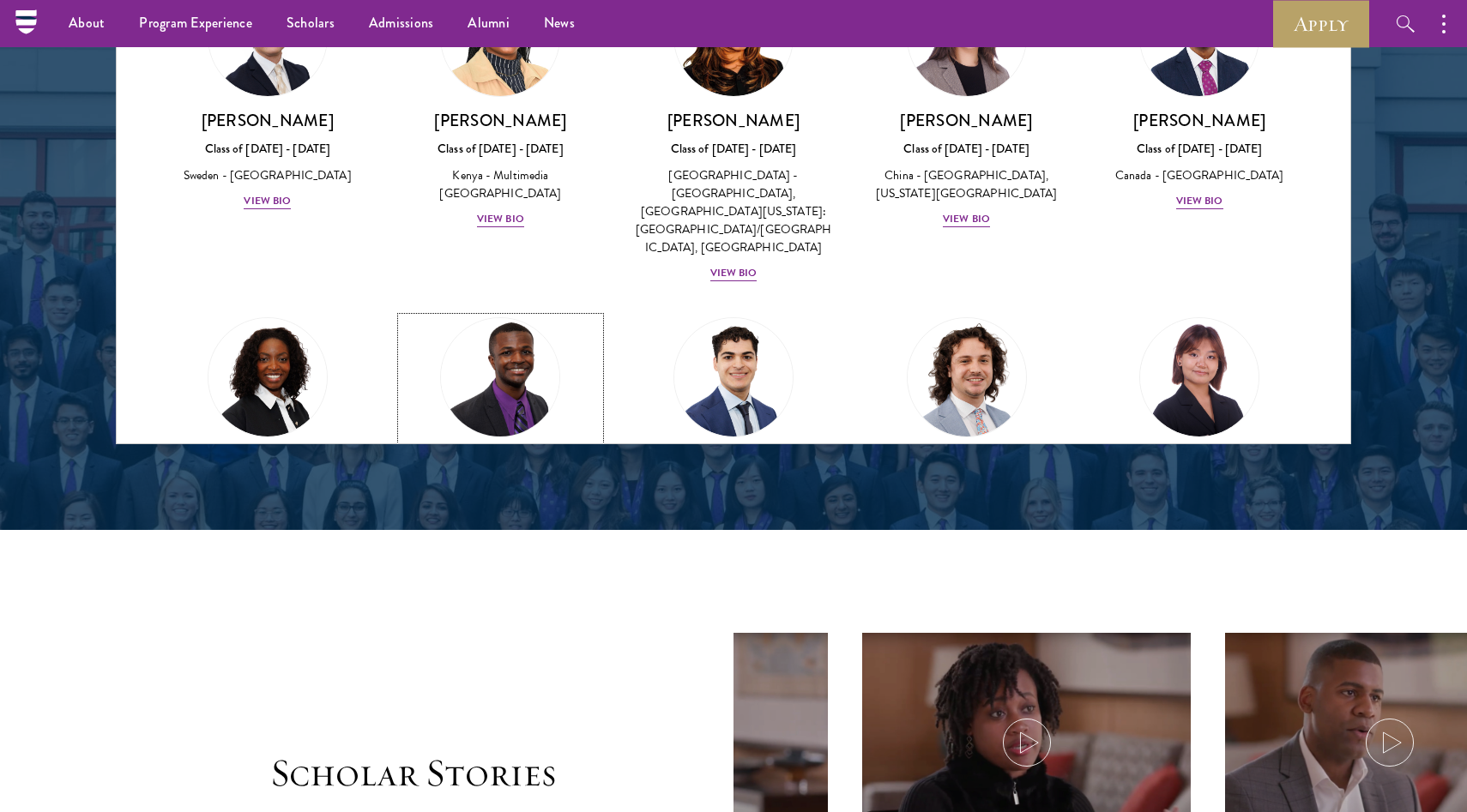
click at [486, 313] on img at bounding box center [501, 378] width 130 height 130
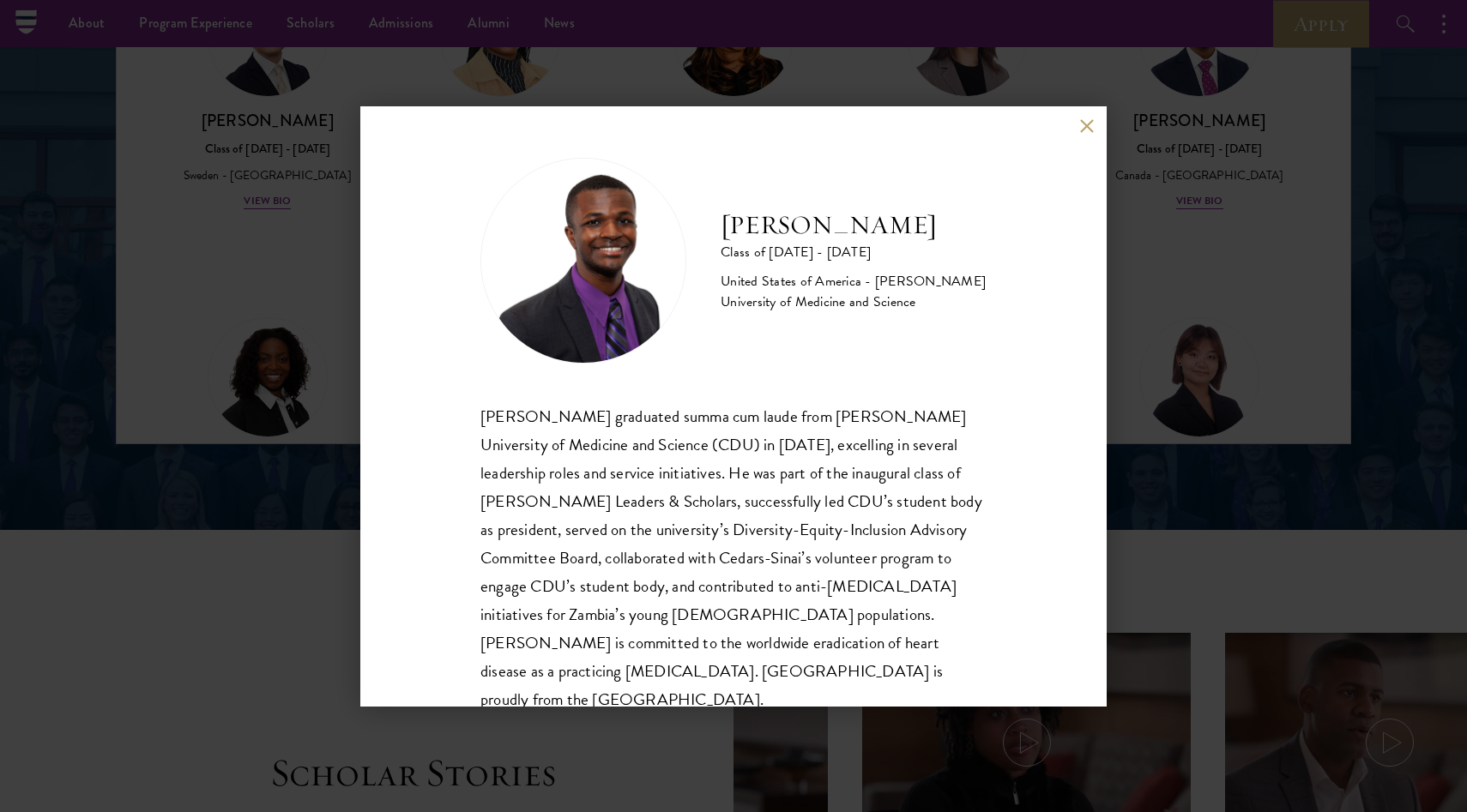
click at [280, 268] on div "[PERSON_NAME] Class of [DATE] - [DATE] [GEOGRAPHIC_DATA] - [PERSON_NAME] Univer…" at bounding box center [734, 406] width 1467 height 812
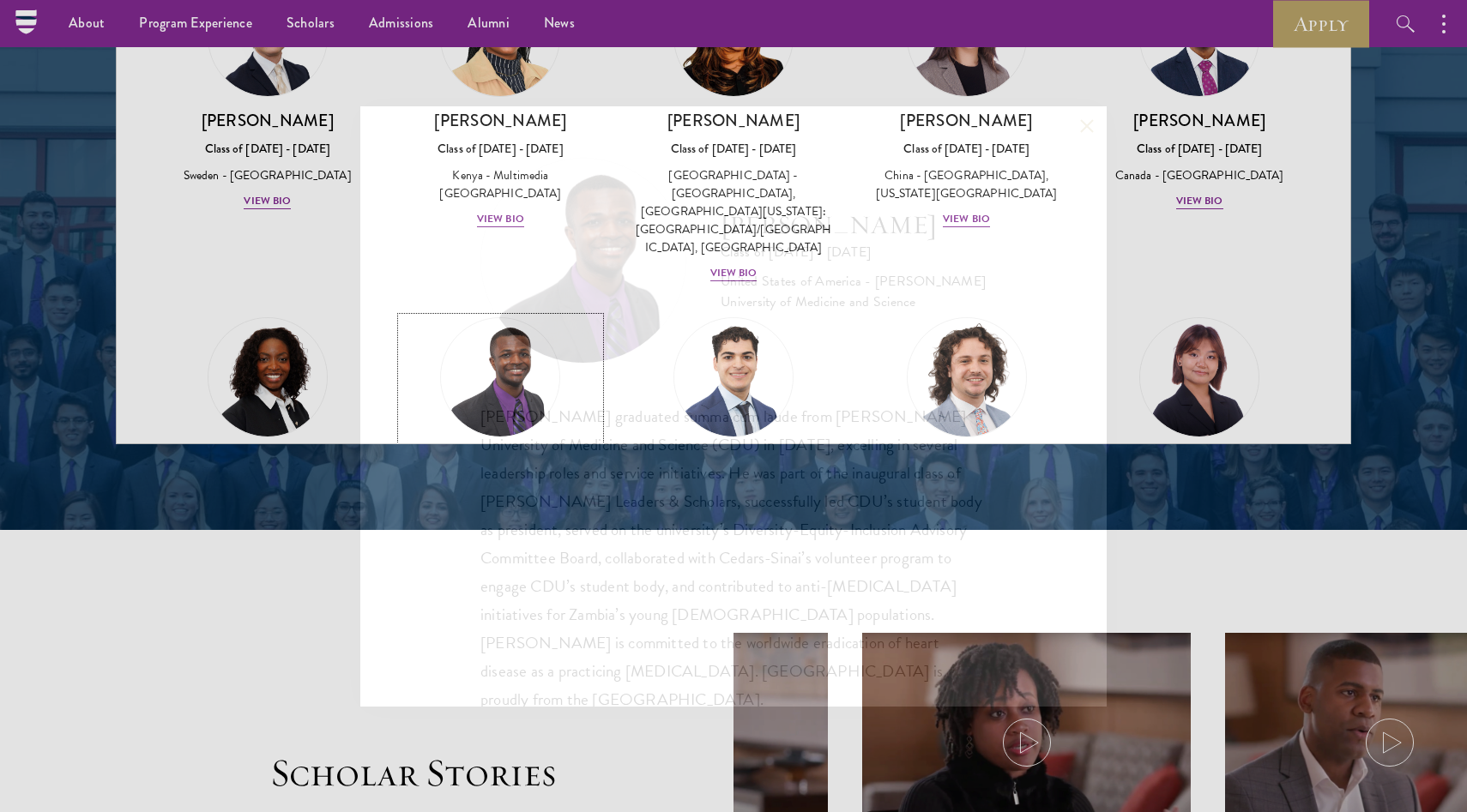
scroll to position [2629, 0]
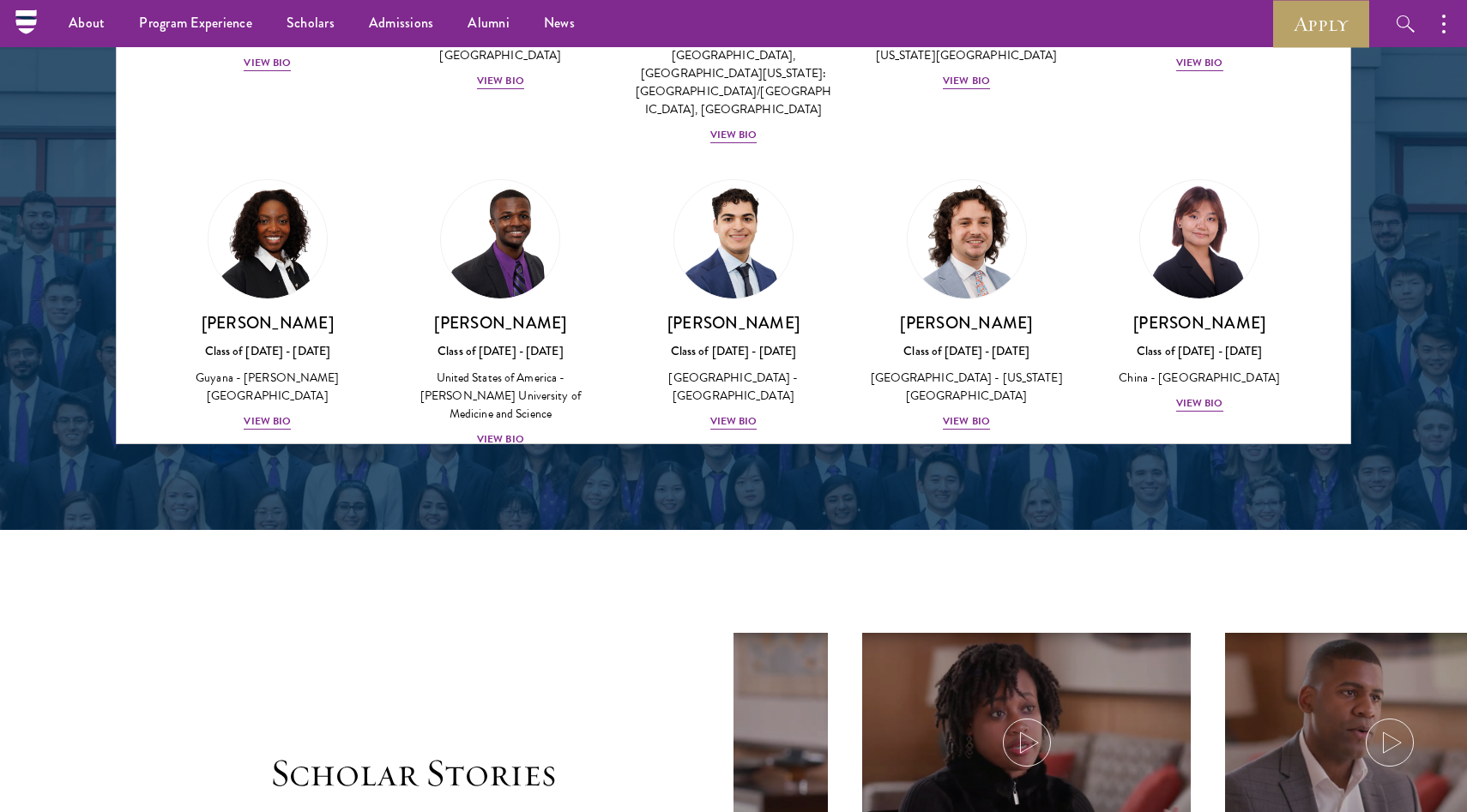
click at [275, 478] on img at bounding box center [268, 544] width 130 height 130
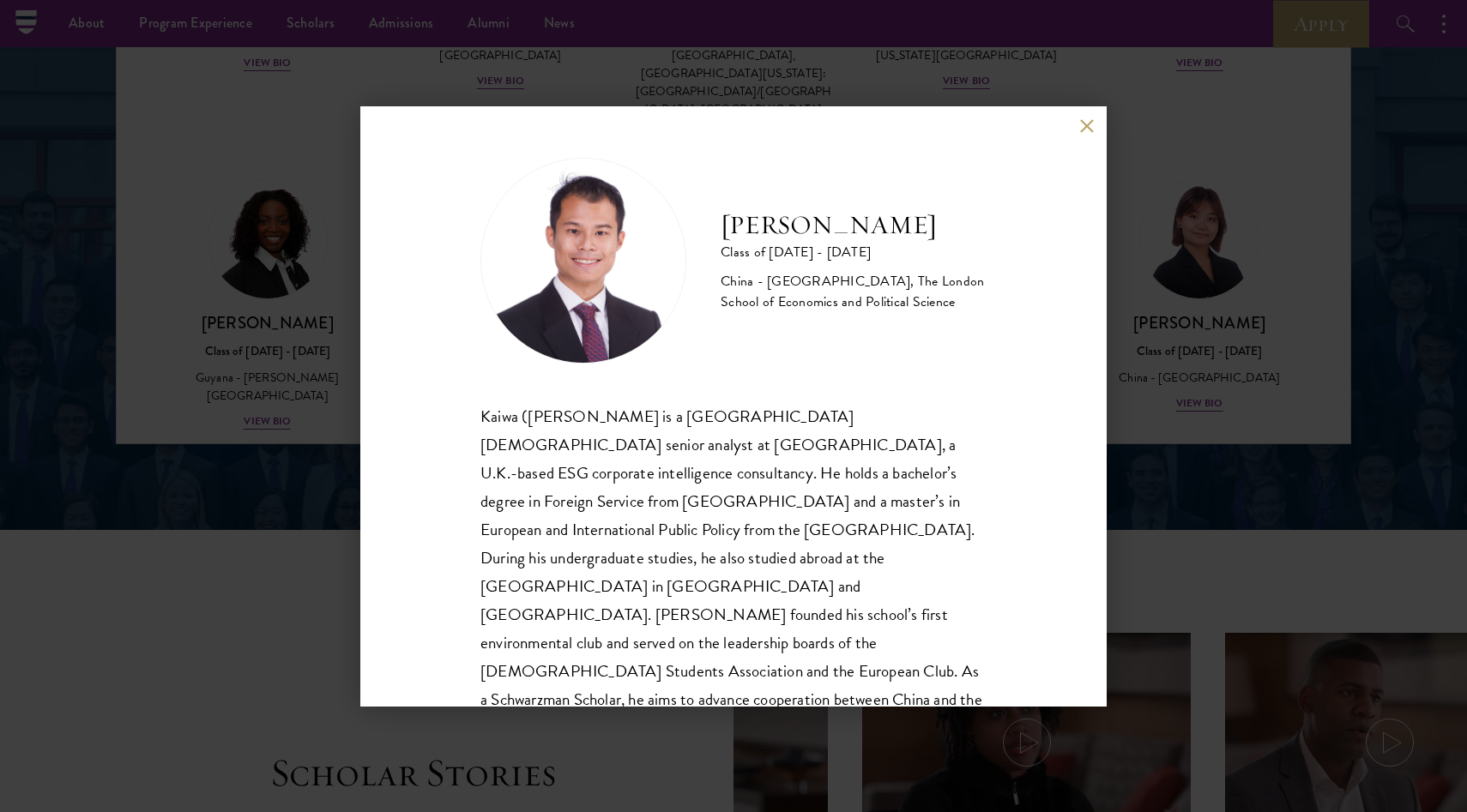
click at [274, 300] on div "[PERSON_NAME] Class of [DATE] - [DATE] [GEOGRAPHIC_DATA] - [GEOGRAPHIC_DATA], T…" at bounding box center [734, 406] width 1467 height 812
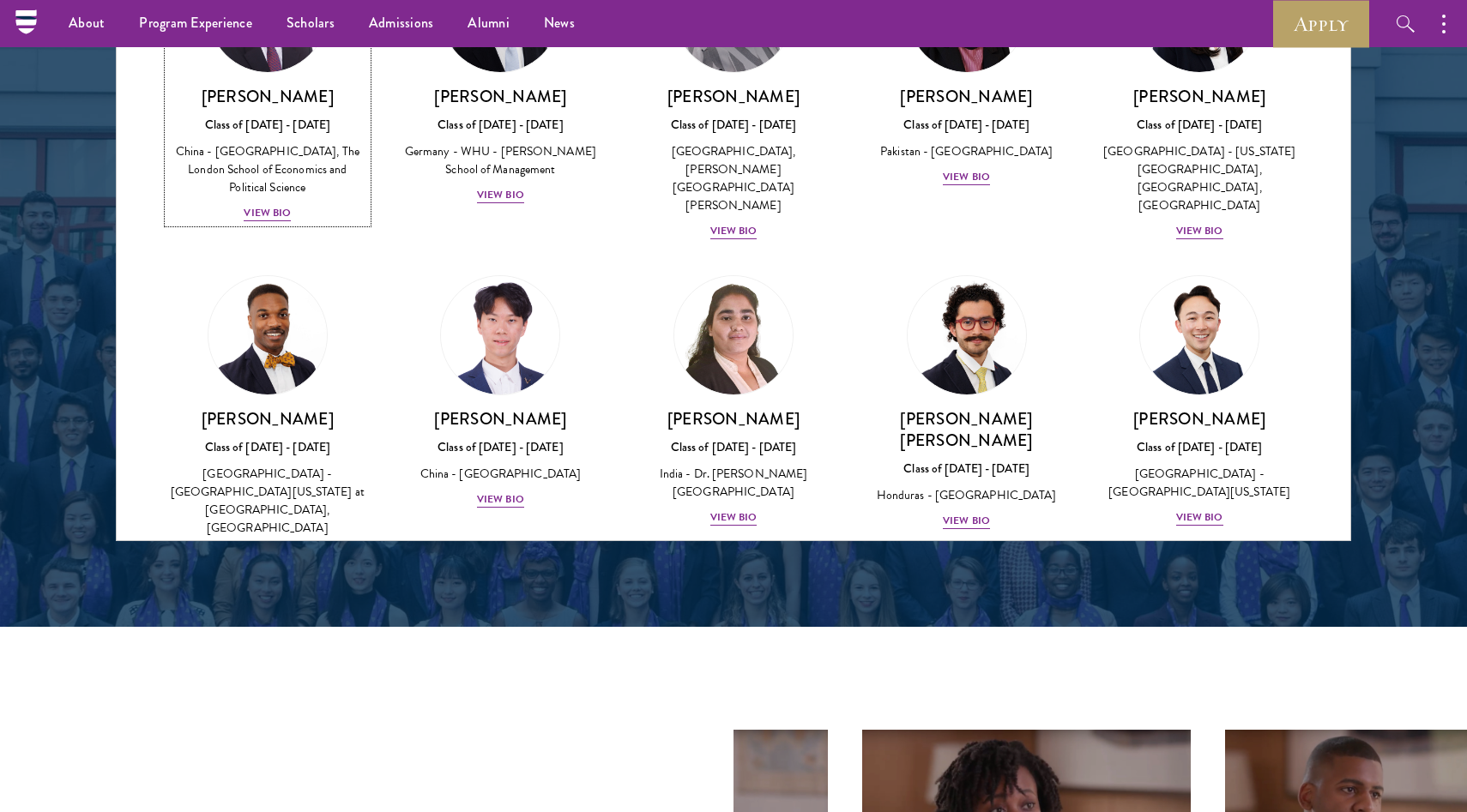
scroll to position [3325, 0]
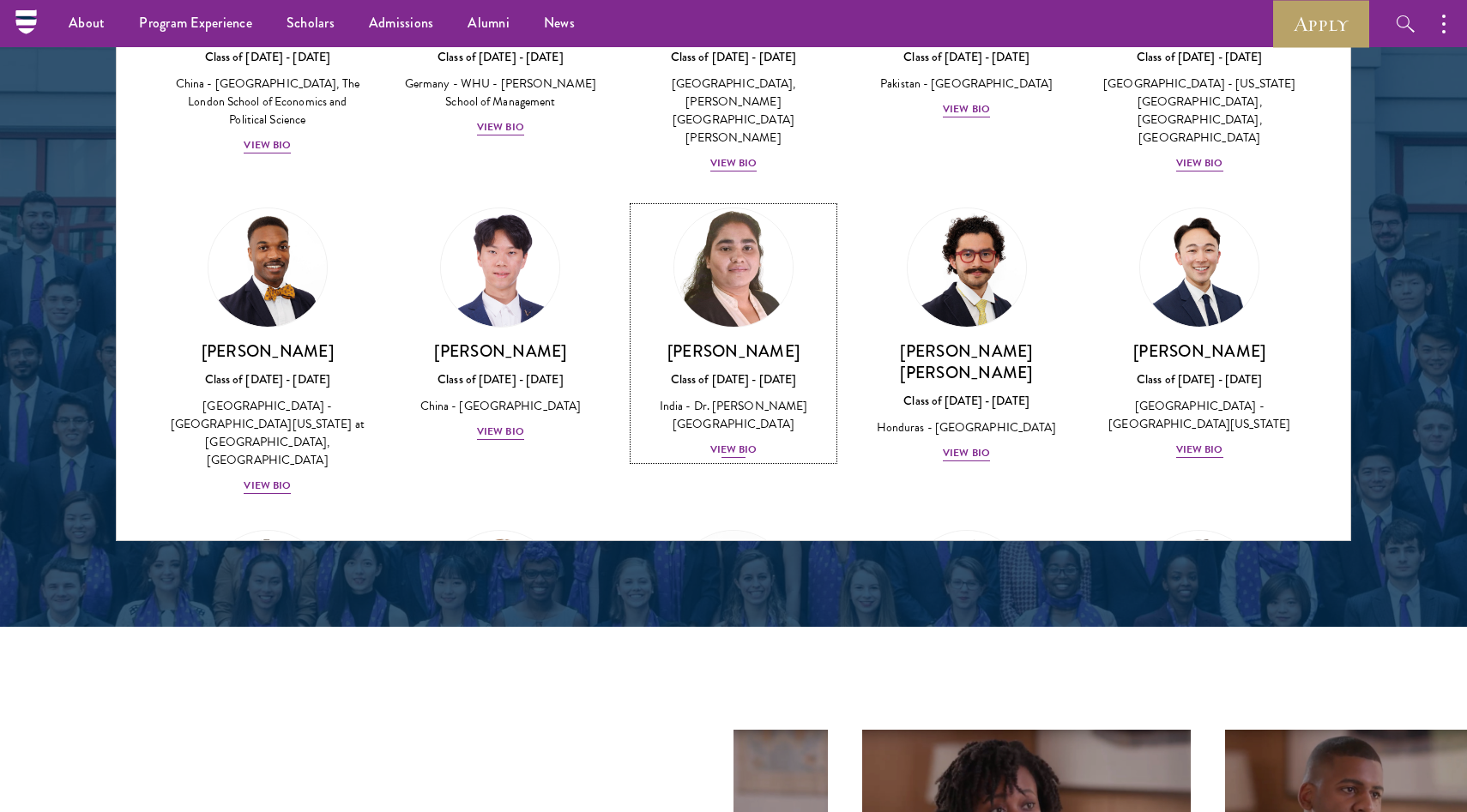
click at [727, 202] on img at bounding box center [734, 267] width 130 height 130
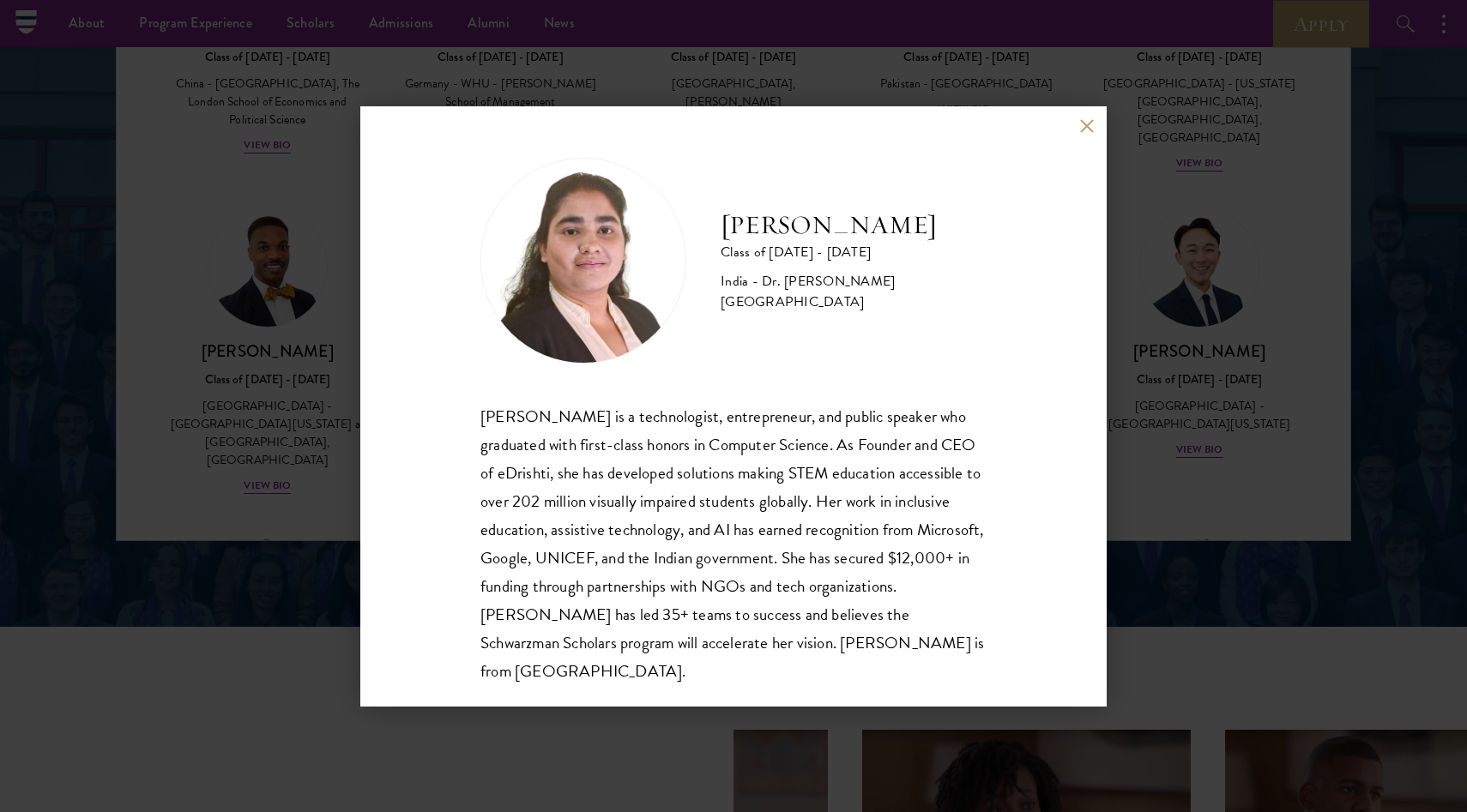
click at [310, 393] on div "[PERSON_NAME] Class of [DATE] - [DATE] [GEOGRAPHIC_DATA] - Dr. [PERSON_NAME][GE…" at bounding box center [734, 406] width 1467 height 812
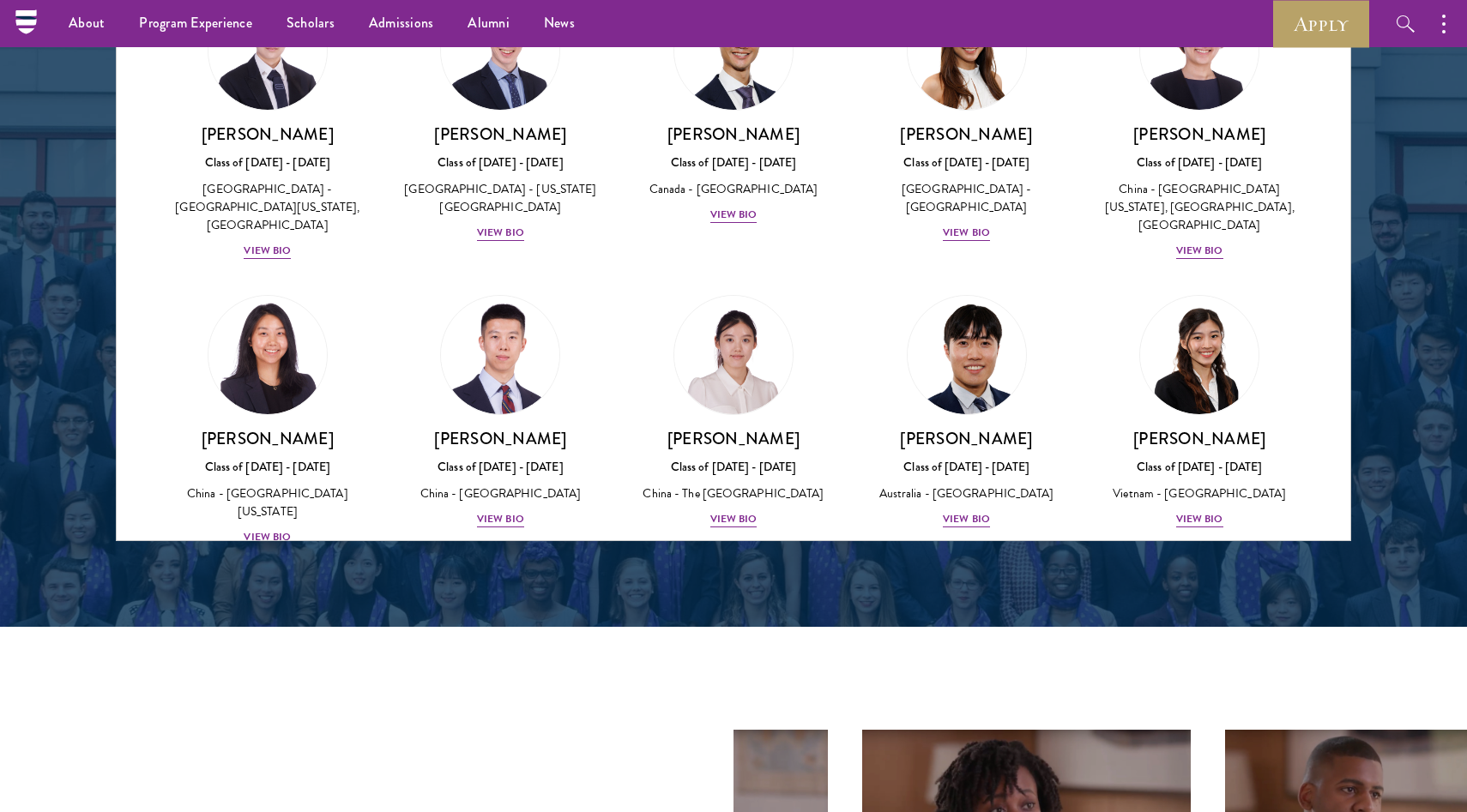
scroll to position [4489, 0]
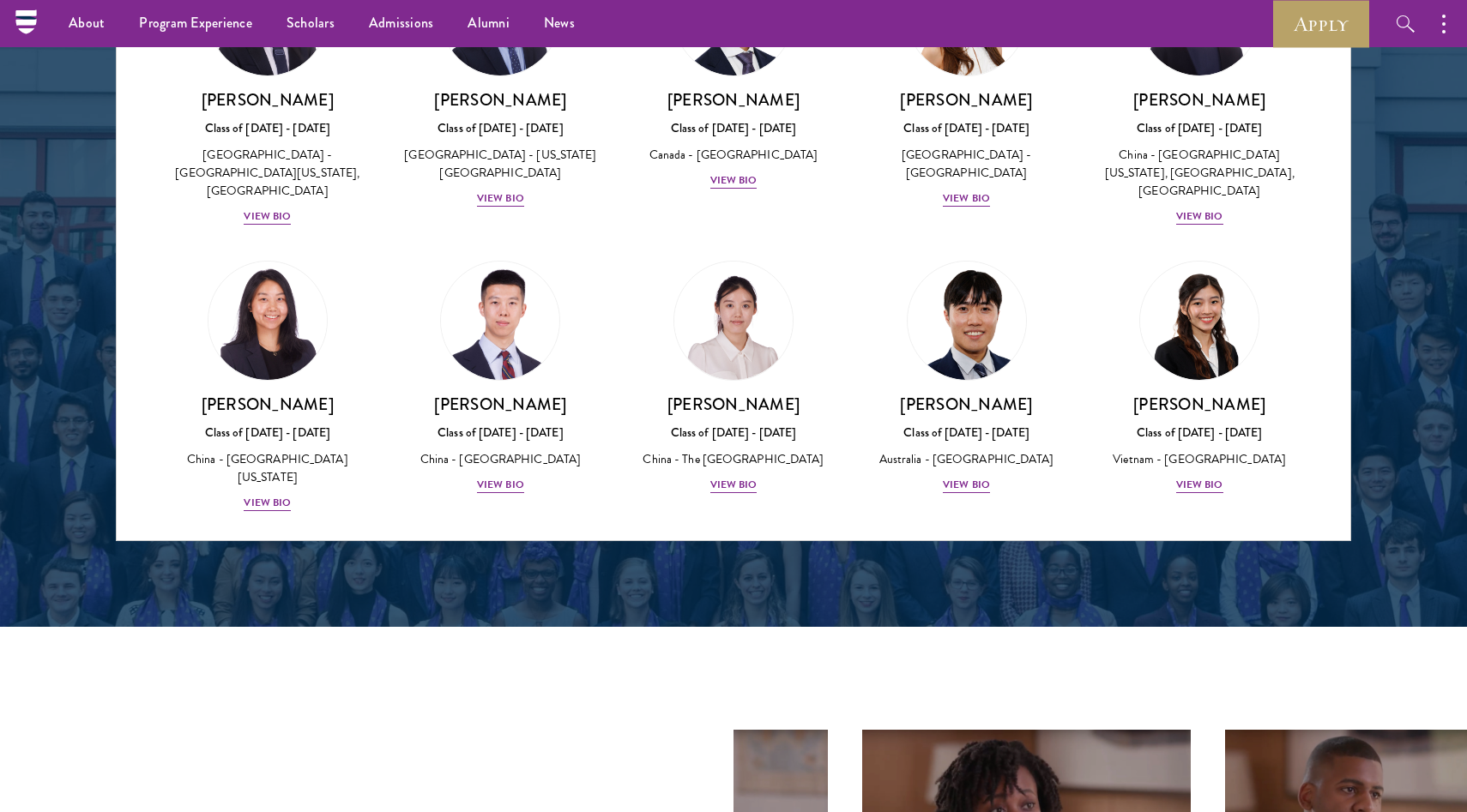
click at [494, 542] on img at bounding box center [501, 607] width 130 height 130
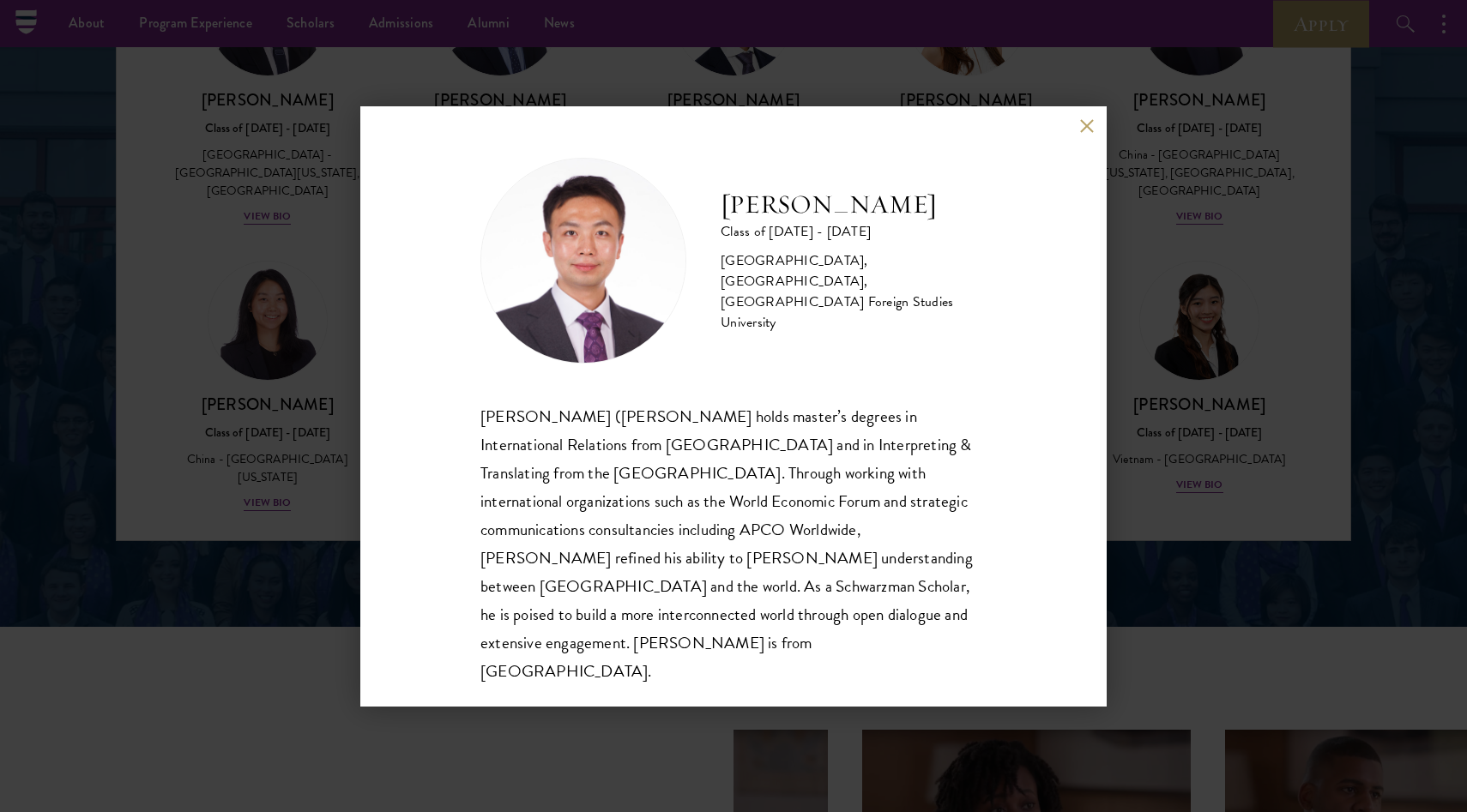
click at [286, 411] on div "[PERSON_NAME] Class of [DATE] - [DATE] [GEOGRAPHIC_DATA] - [GEOGRAPHIC_DATA], […" at bounding box center [734, 406] width 1467 height 812
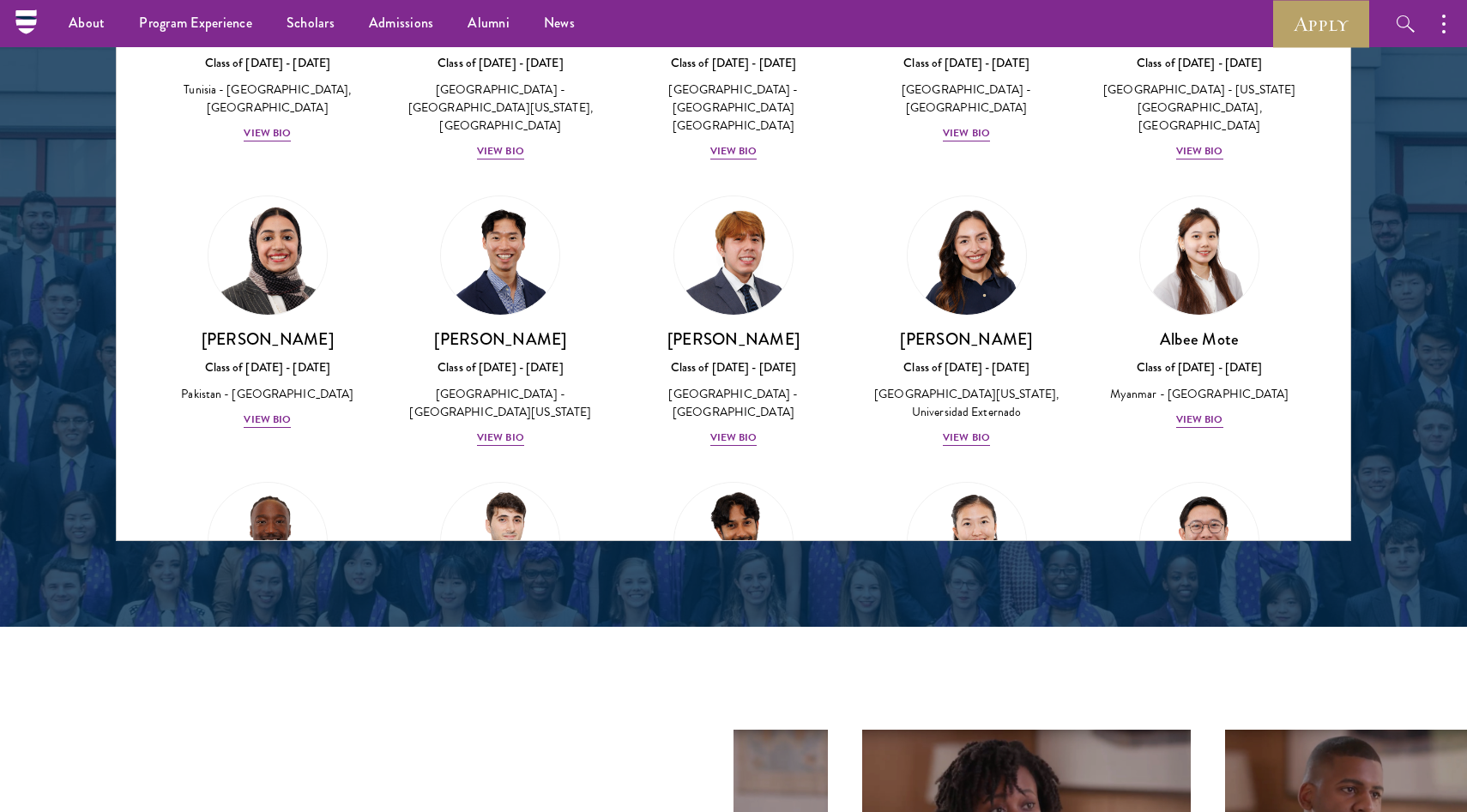
scroll to position [6447, 0]
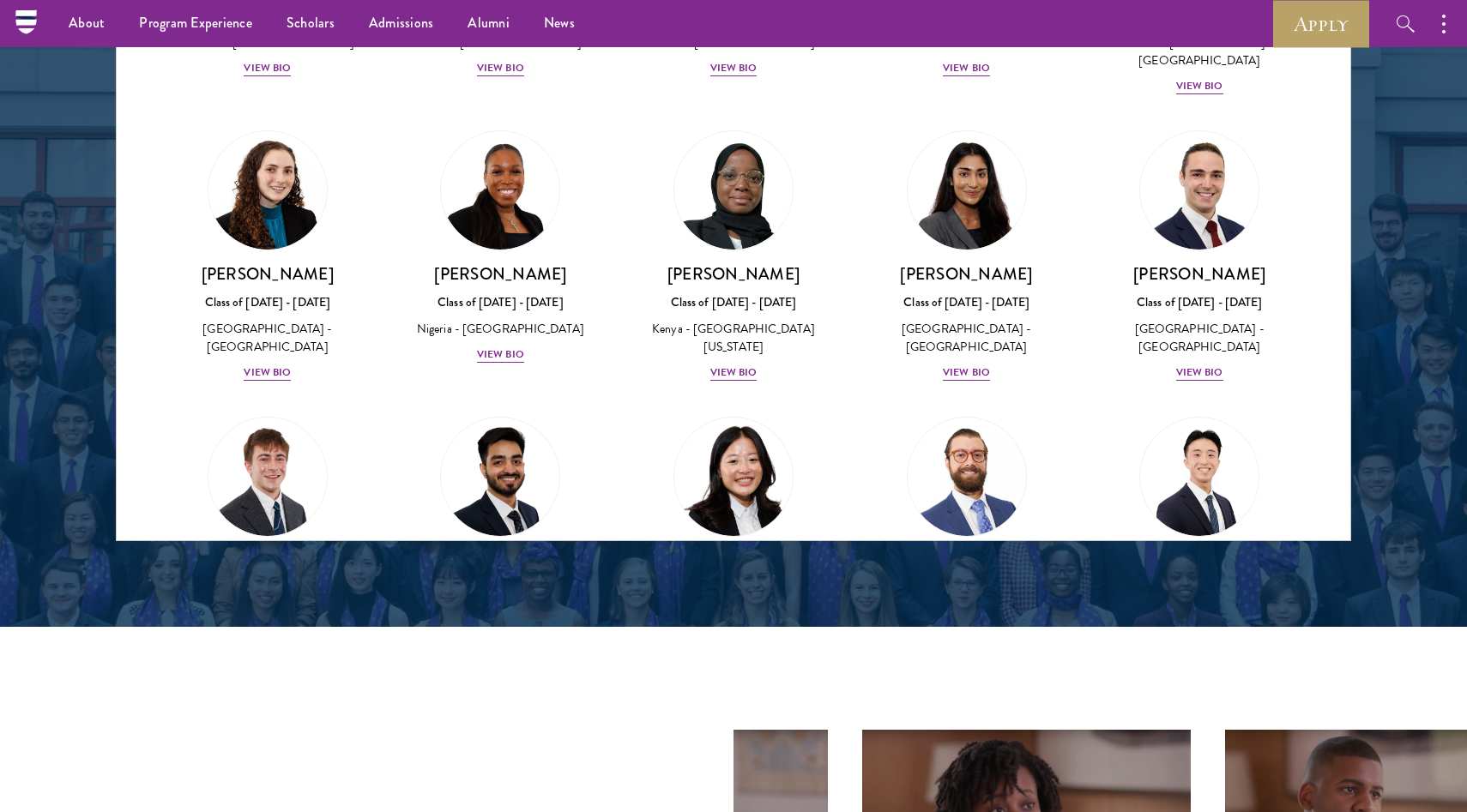
click at [719, 716] on img at bounding box center [734, 781] width 130 height 130
